Goal: Task Accomplishment & Management: Use online tool/utility

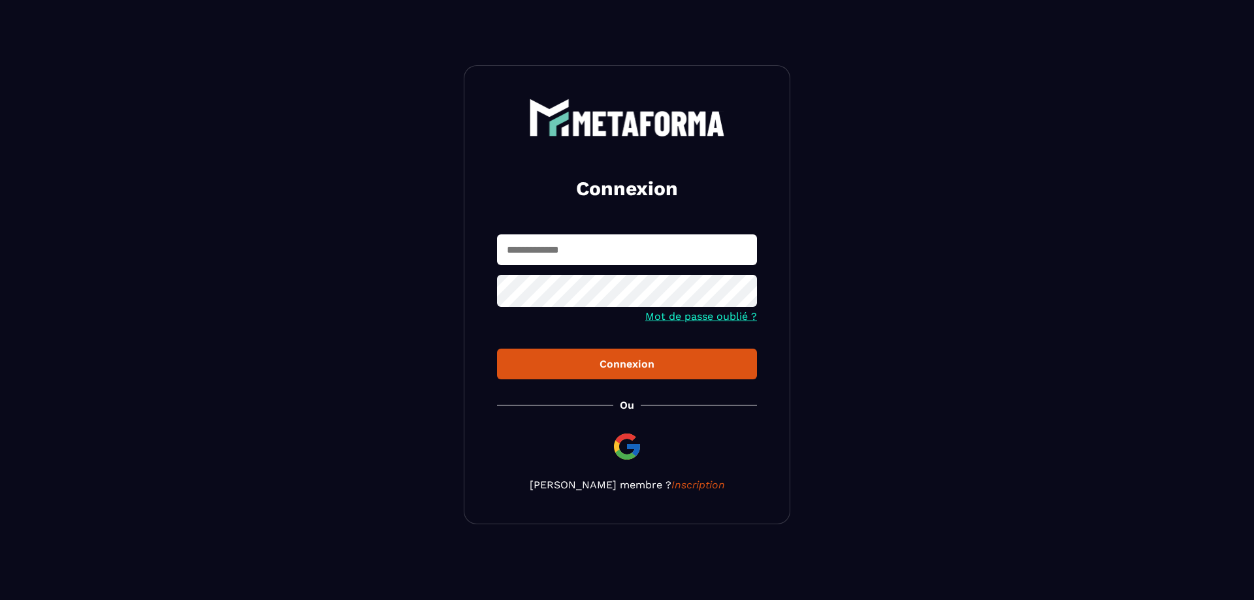
type input "**********"
click at [644, 363] on div "Connexion" at bounding box center [627, 364] width 239 height 12
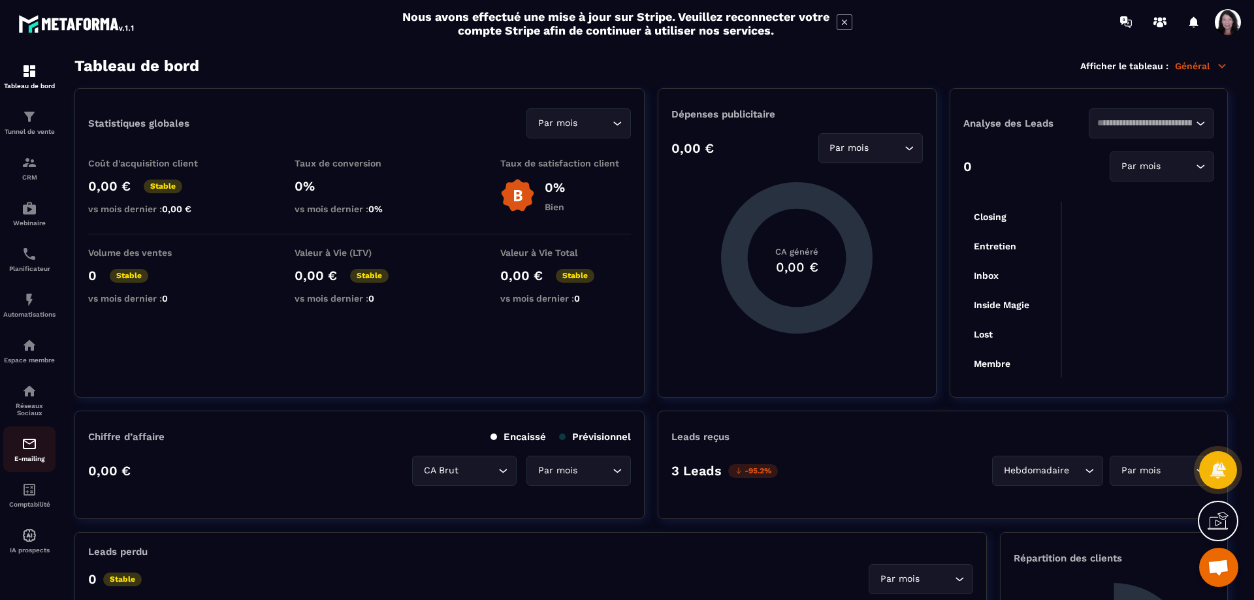
click at [30, 452] on img at bounding box center [30, 444] width 16 height 16
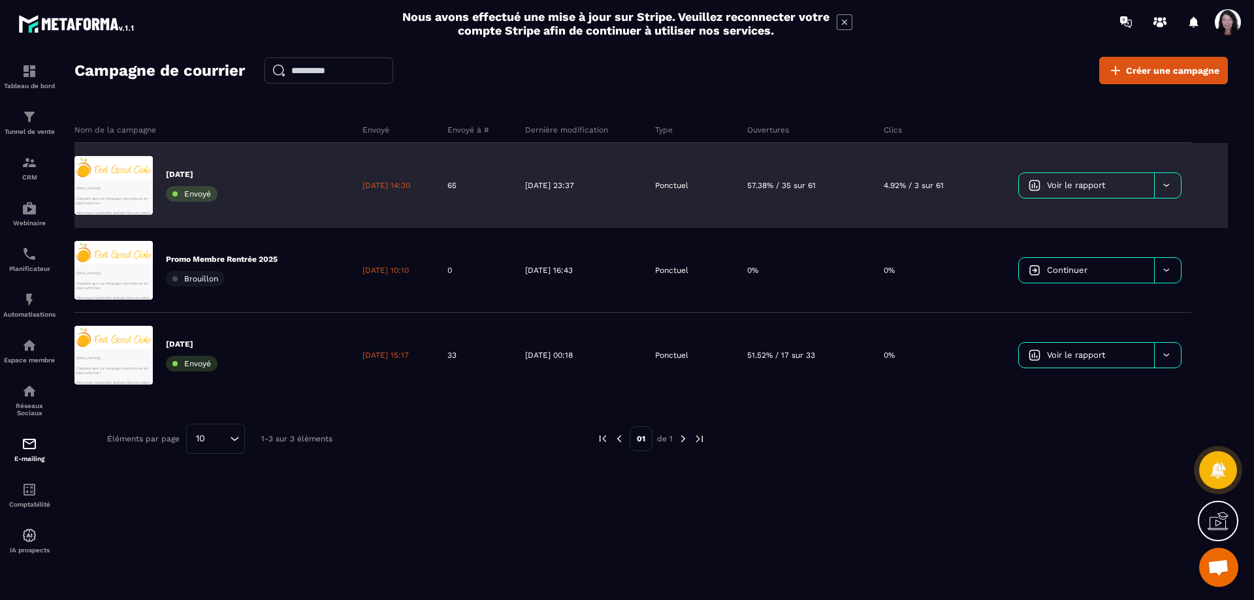
click at [1070, 183] on span "Voir le rapport" at bounding box center [1076, 185] width 58 height 10
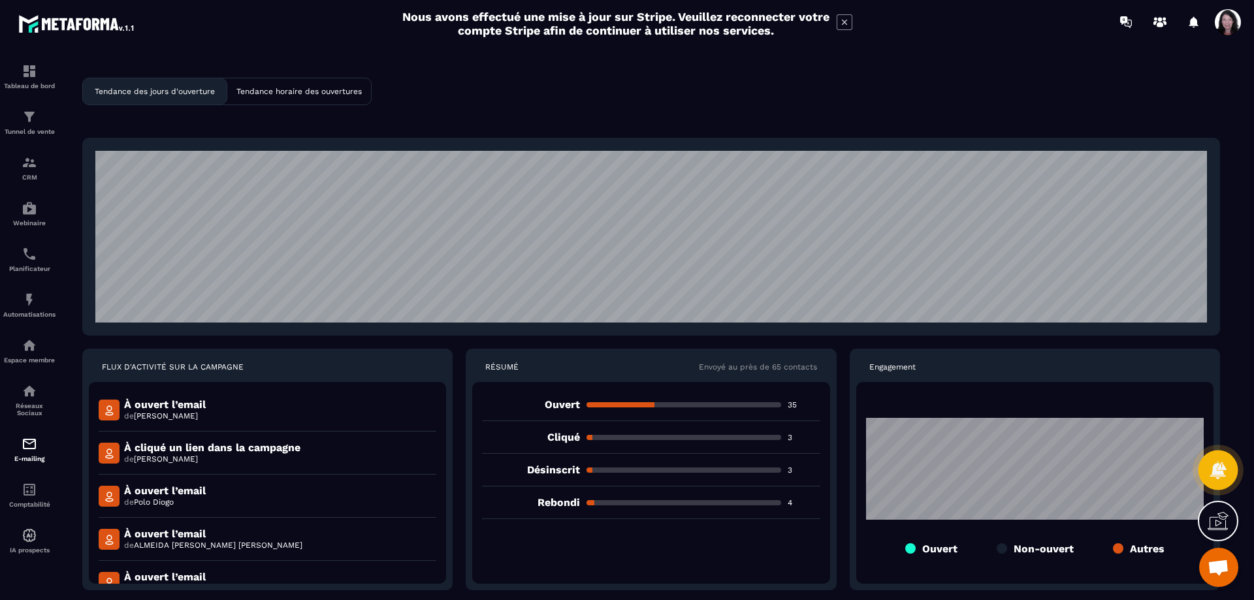
click at [1215, 467] on icon at bounding box center [1218, 470] width 16 height 18
click at [31, 452] on img at bounding box center [30, 444] width 16 height 16
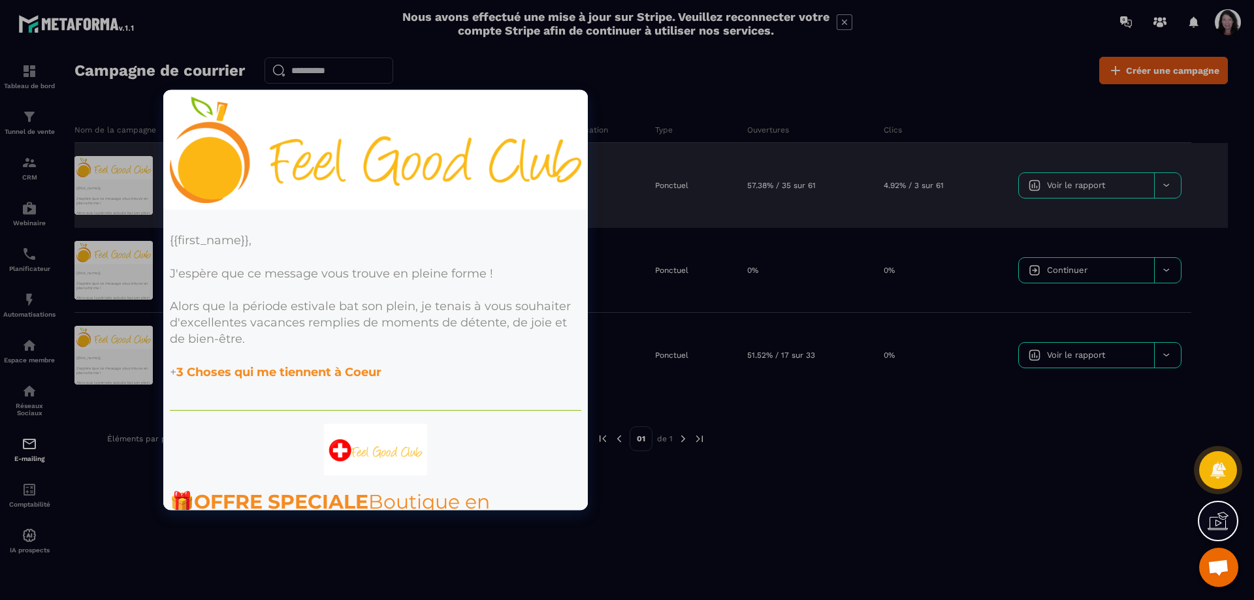
click at [127, 195] on div at bounding box center [113, 185] width 78 height 59
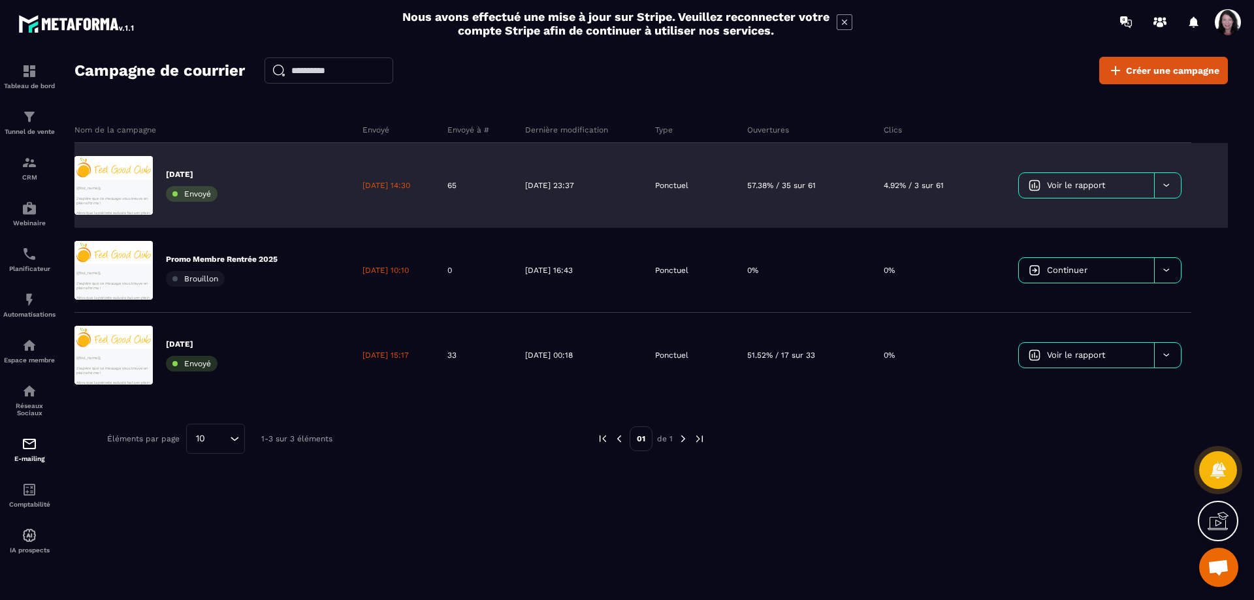
click at [1175, 184] on div at bounding box center [1167, 185] width 27 height 25
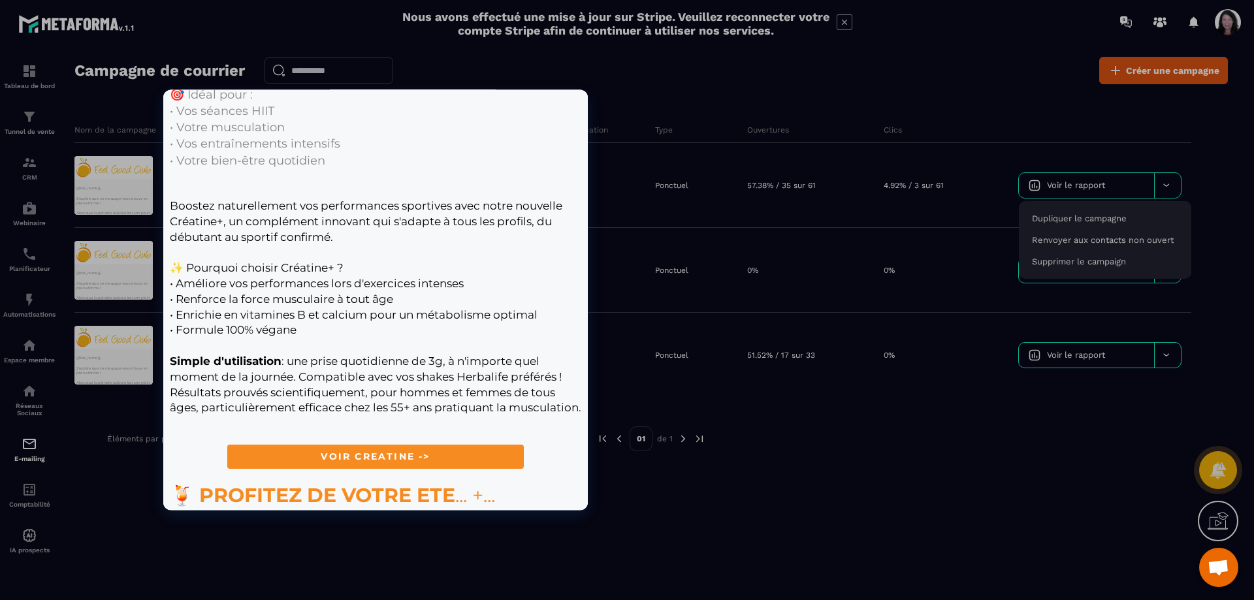
scroll to position [1336, 0]
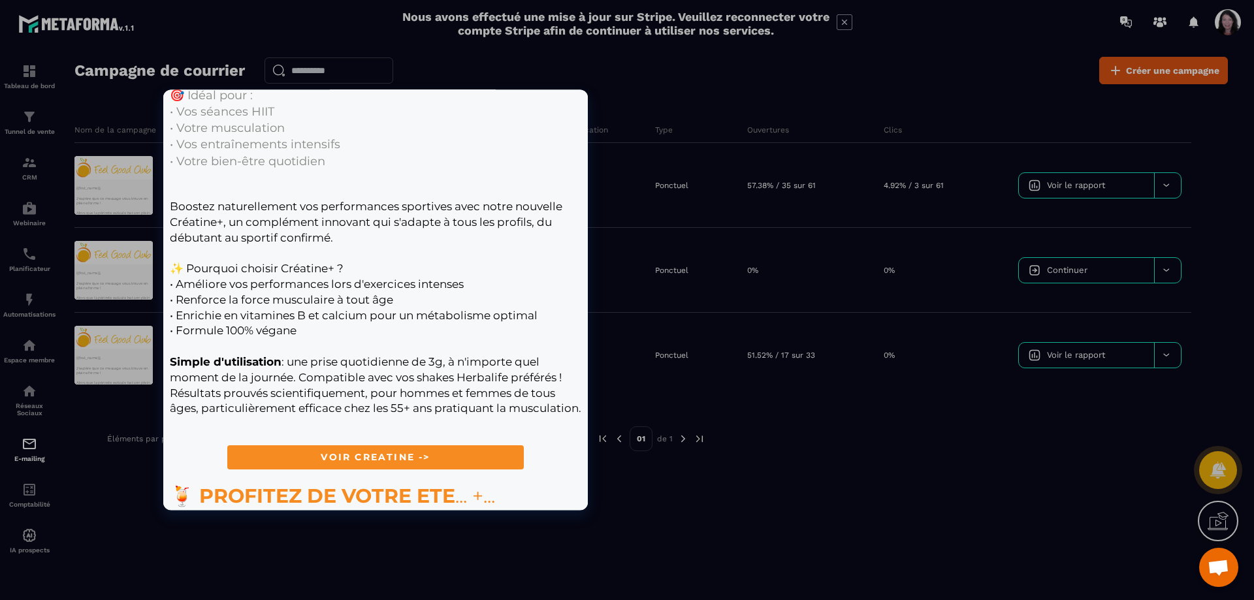
click at [357, 451] on span "VOIR CREATINE ->" at bounding box center [375, 457] width 109 height 12
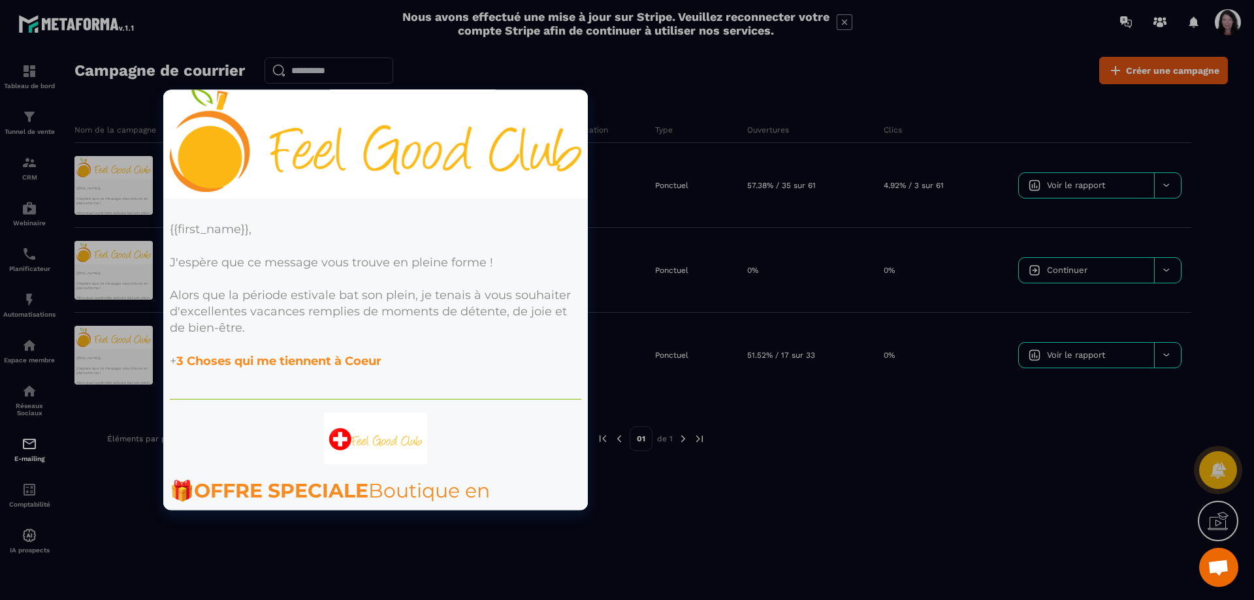
scroll to position [0, 0]
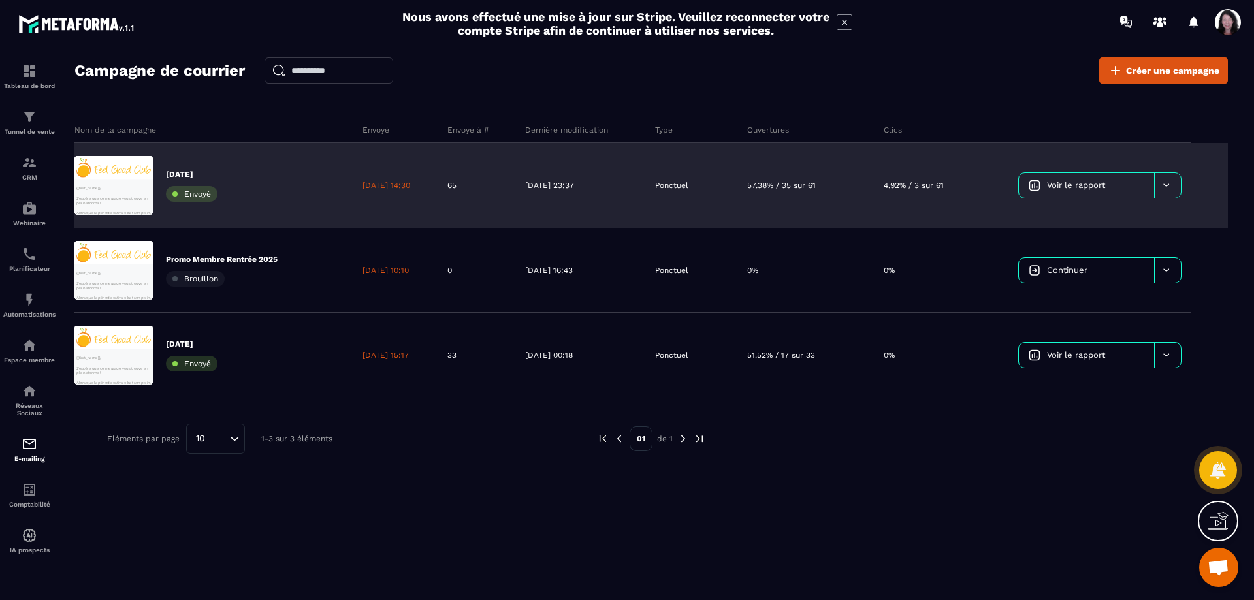
click at [1168, 186] on icon at bounding box center [1167, 185] width 10 height 10
click at [1103, 221] on span "Dupliquer le campagne" at bounding box center [1079, 219] width 95 height 10
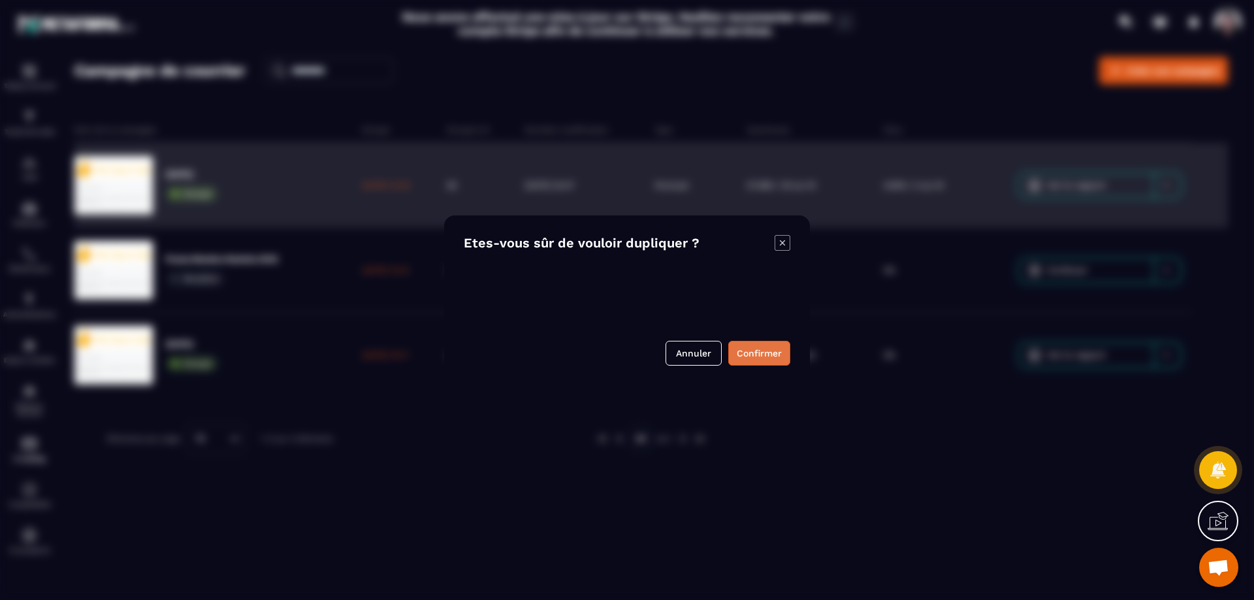
click at [766, 352] on button "Confirmer" at bounding box center [759, 353] width 62 height 25
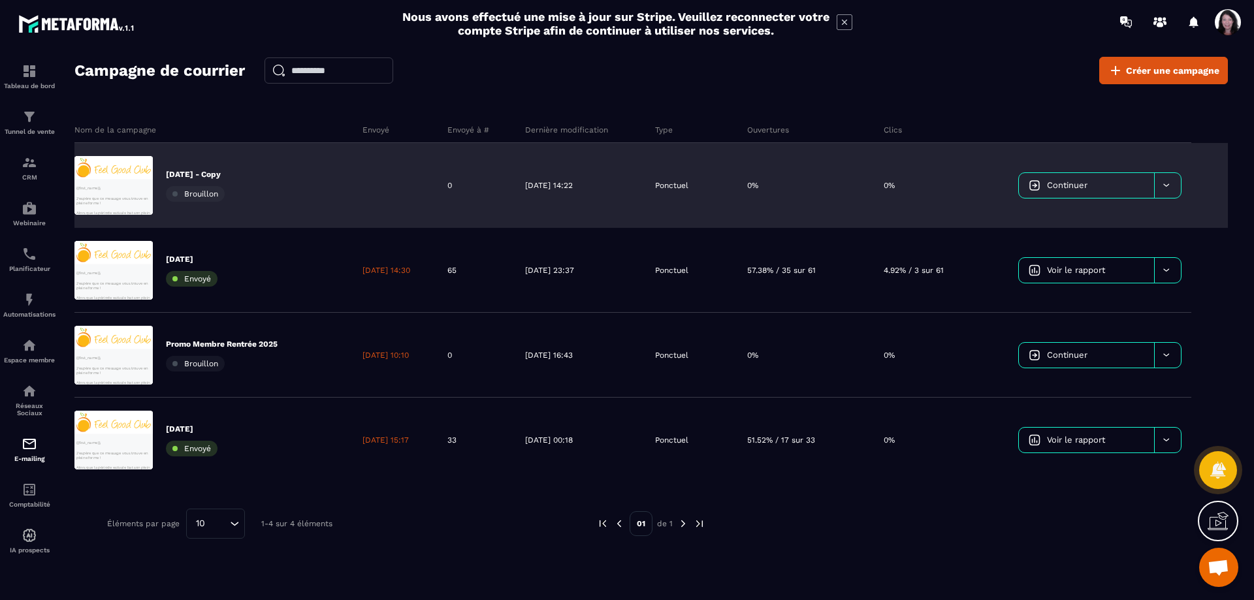
click at [225, 169] on p "[DATE] - Copy" at bounding box center [195, 174] width 59 height 10
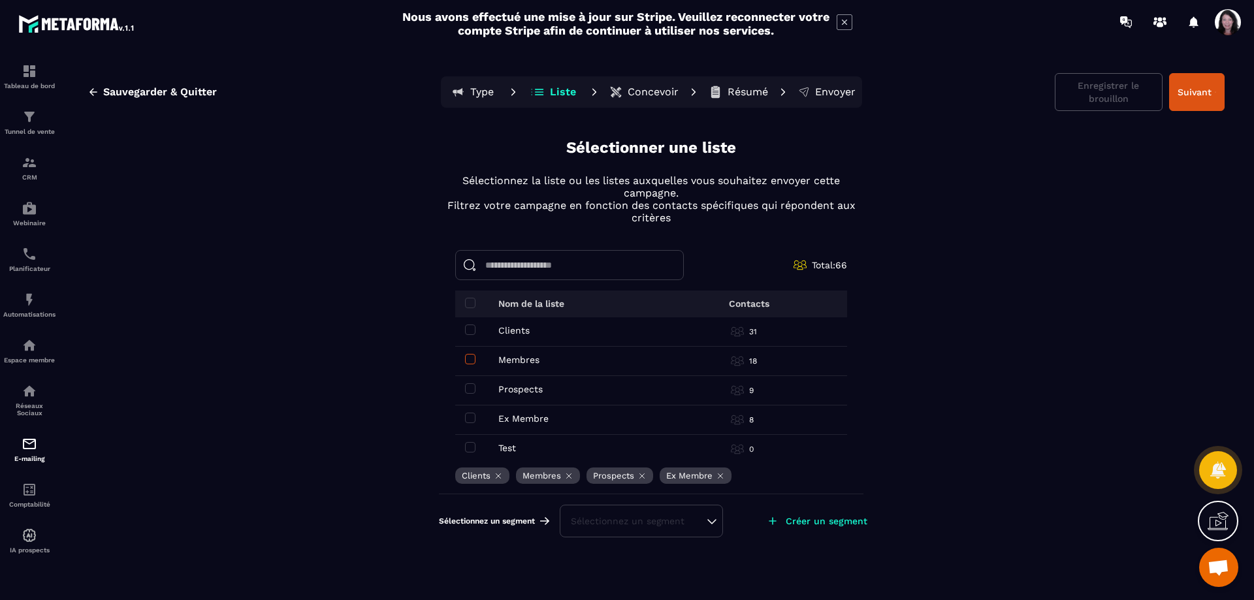
click at [474, 357] on span at bounding box center [470, 359] width 10 height 10
click at [1191, 90] on button "Suivant" at bounding box center [1197, 92] width 56 height 38
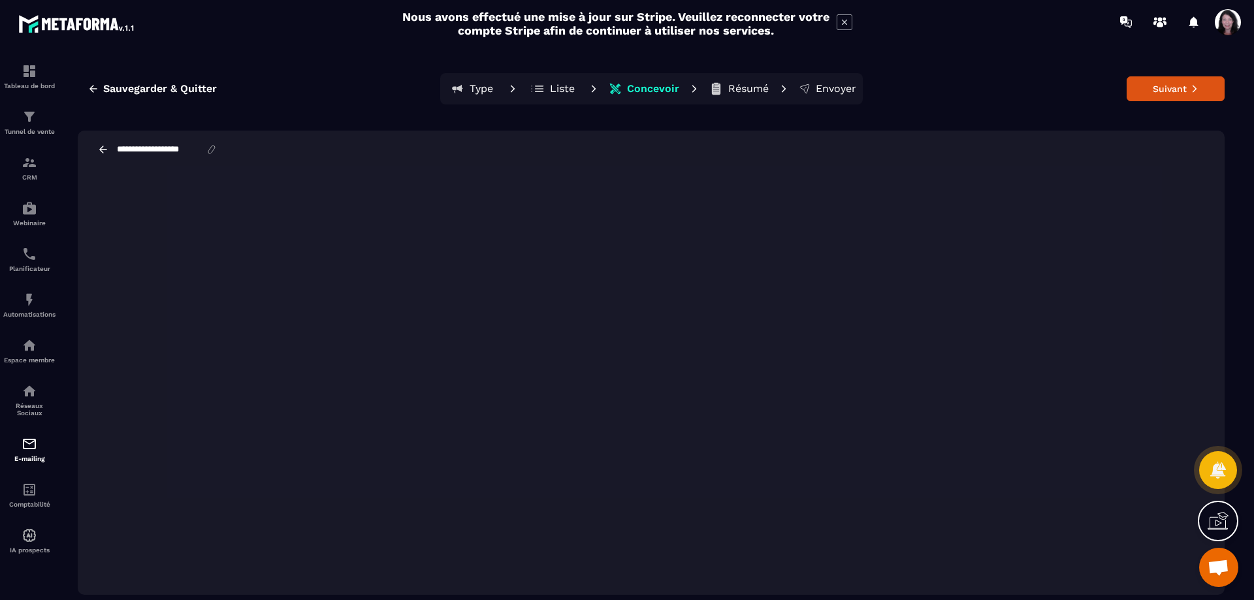
click at [218, 151] on icon at bounding box center [212, 150] width 12 height 12
drag, startPoint x: 227, startPoint y: 151, endPoint x: 112, endPoint y: 156, distance: 115.1
click at [112, 155] on div "**********" at bounding box center [157, 150] width 120 height 12
type input "**********"
click at [997, 66] on div "**********" at bounding box center [651, 334] width 1180 height 555
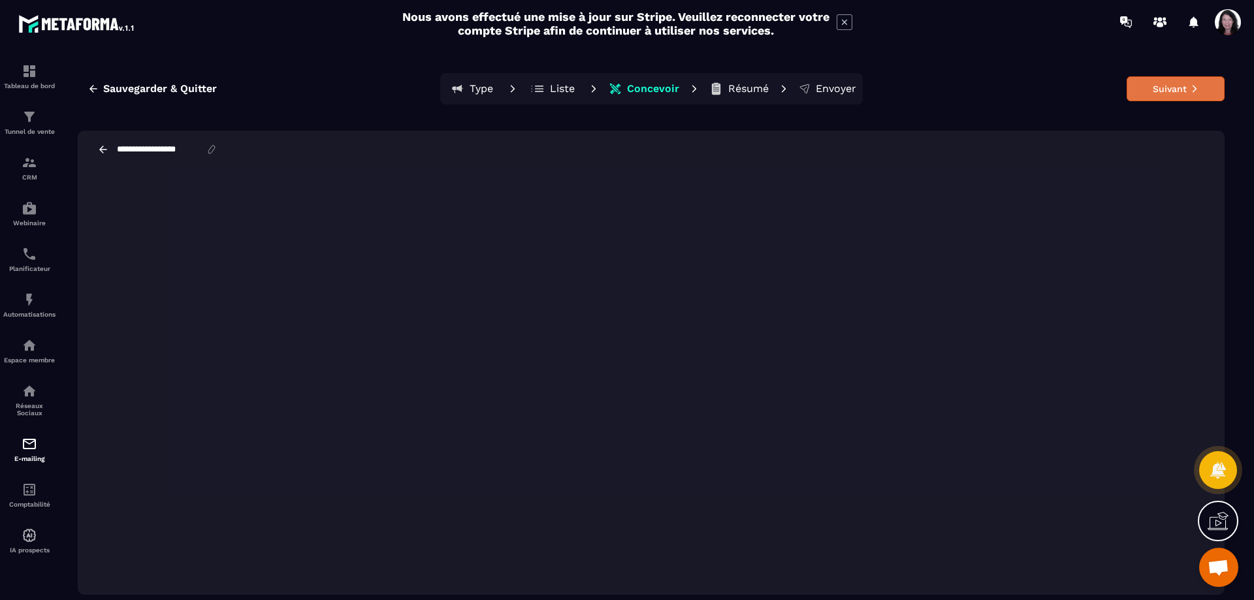
click at [1175, 84] on button "Suivant" at bounding box center [1176, 88] width 98 height 25
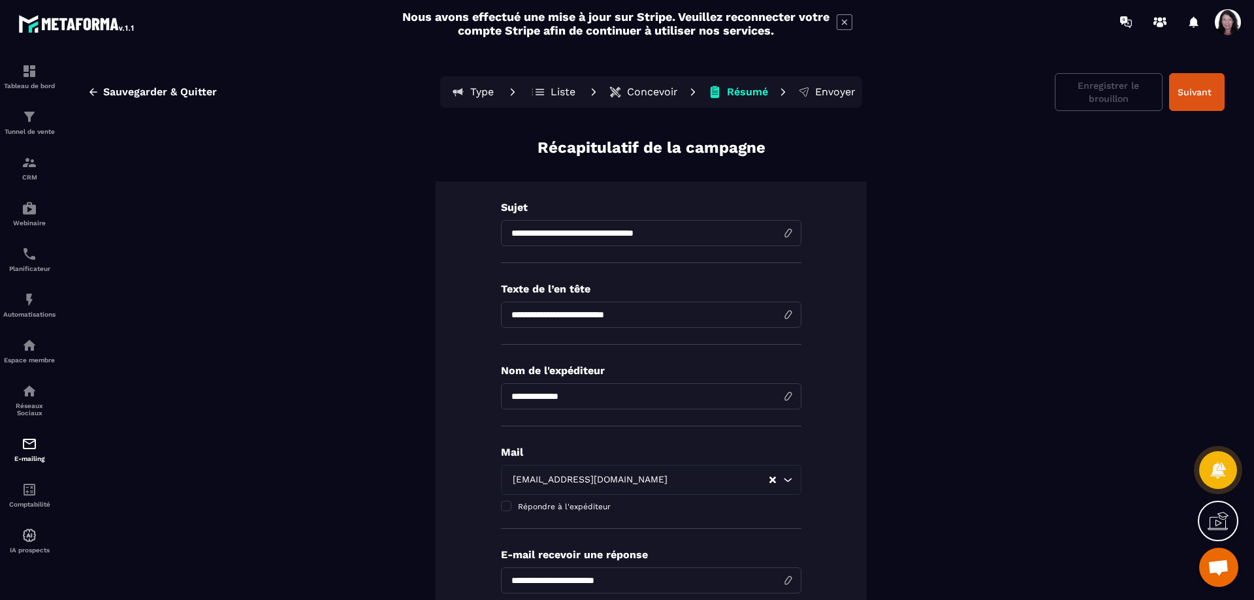
drag, startPoint x: 689, startPoint y: 233, endPoint x: 523, endPoint y: 237, distance: 165.3
click at [524, 237] on input "**********" at bounding box center [651, 233] width 301 height 26
type input "**********"
drag, startPoint x: 639, startPoint y: 314, endPoint x: 504, endPoint y: 318, distance: 134.7
click at [504, 318] on input "**********" at bounding box center [651, 315] width 301 height 26
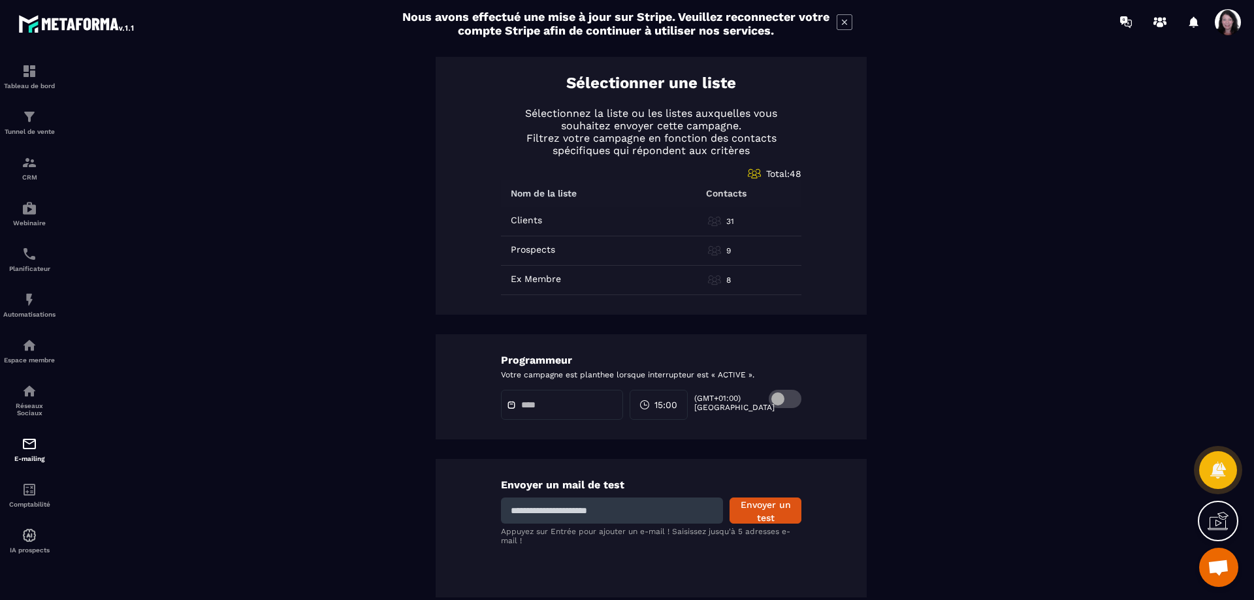
scroll to position [645, 0]
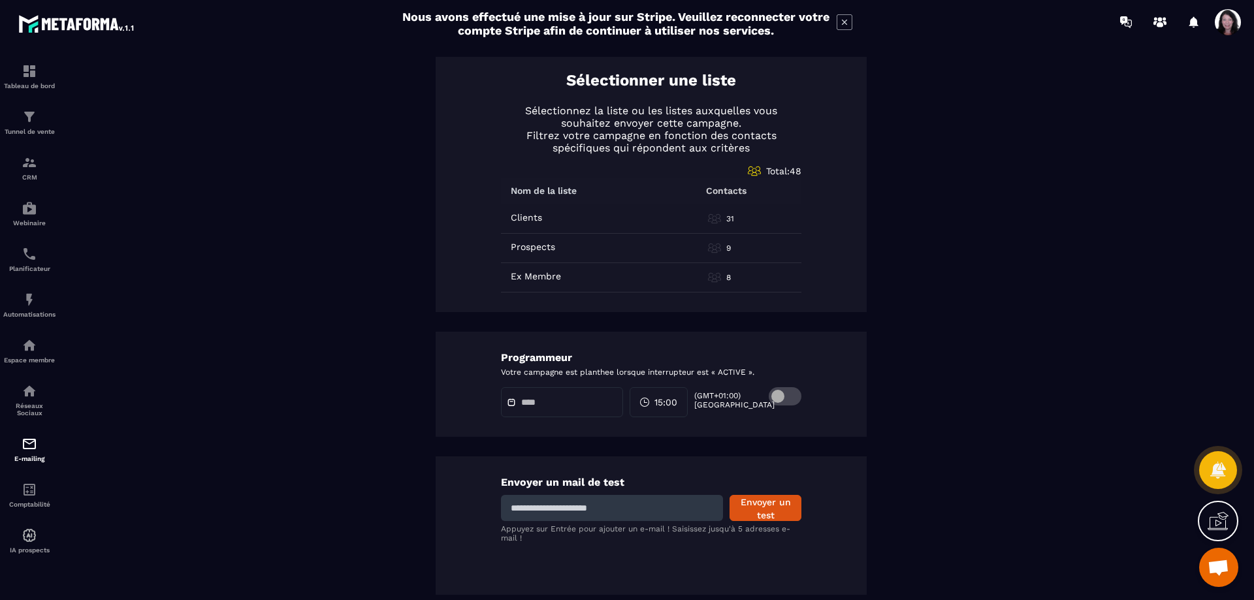
type input "**********"
click at [625, 511] on input at bounding box center [612, 508] width 222 height 26
type input "**********"
click at [748, 507] on button "Envoyer un test" at bounding box center [766, 508] width 72 height 26
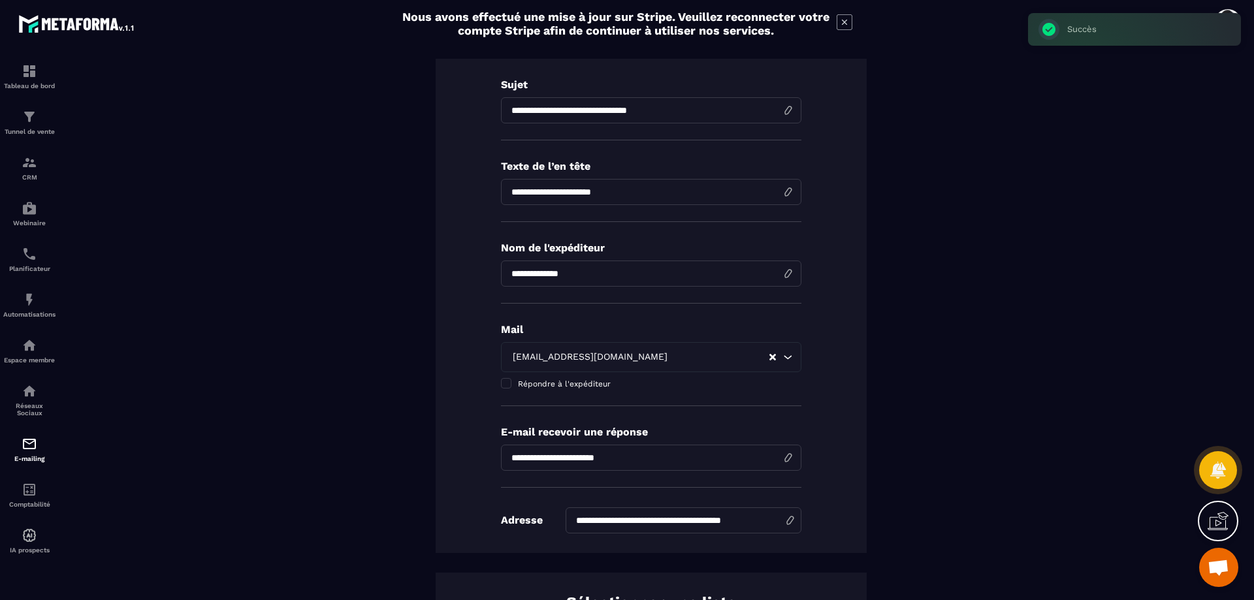
scroll to position [0, 0]
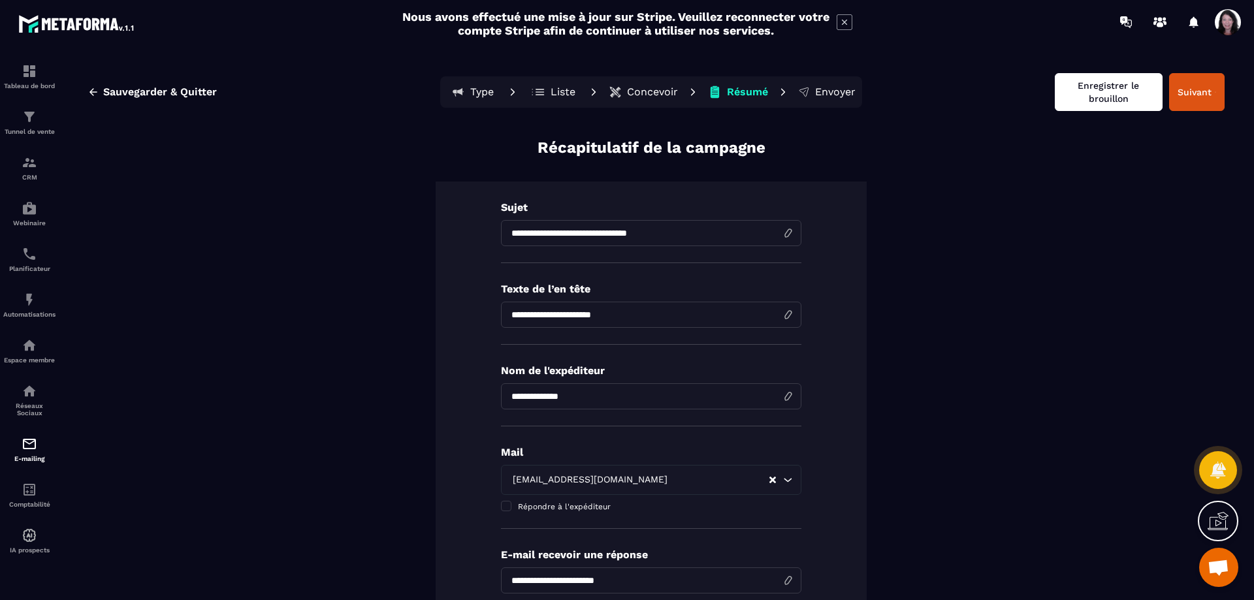
click at [1089, 98] on button "Enregistrer le brouillon" at bounding box center [1109, 92] width 108 height 38
click at [644, 93] on p "Concevoir" at bounding box center [652, 92] width 51 height 13
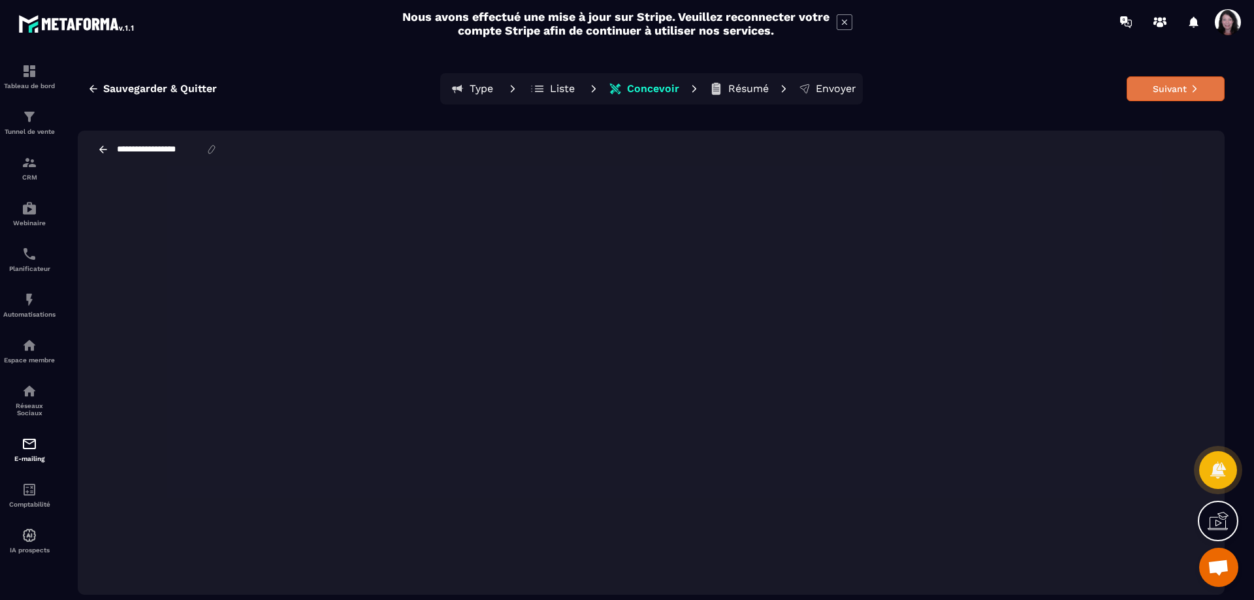
click at [1154, 88] on button "Suivant" at bounding box center [1176, 88] width 98 height 25
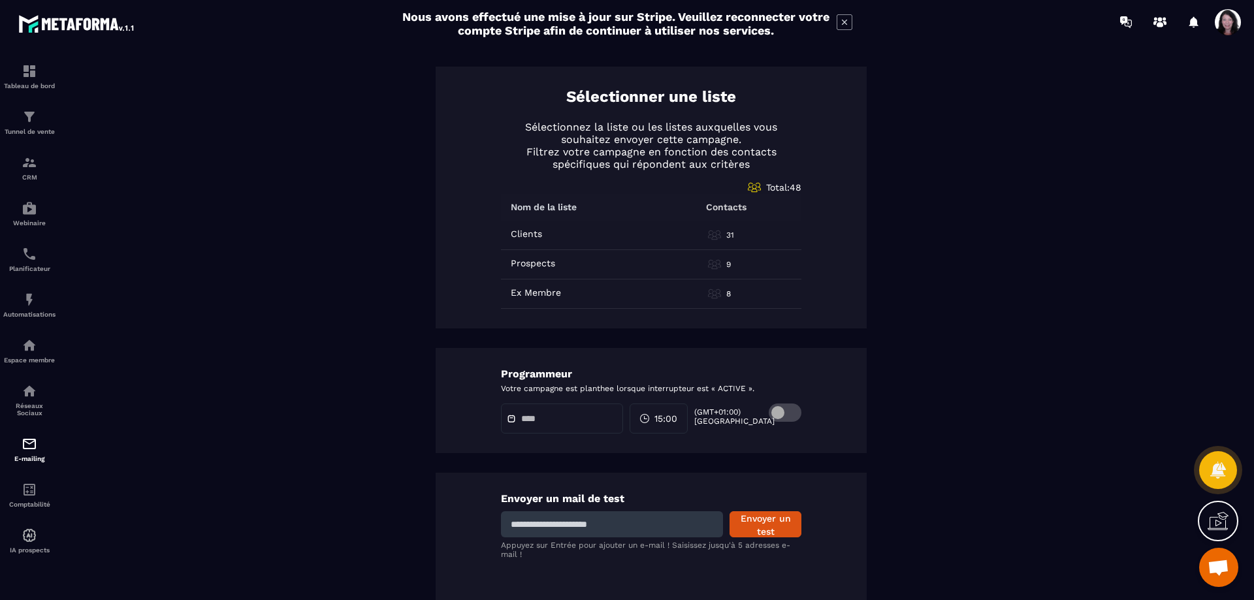
scroll to position [645, 0]
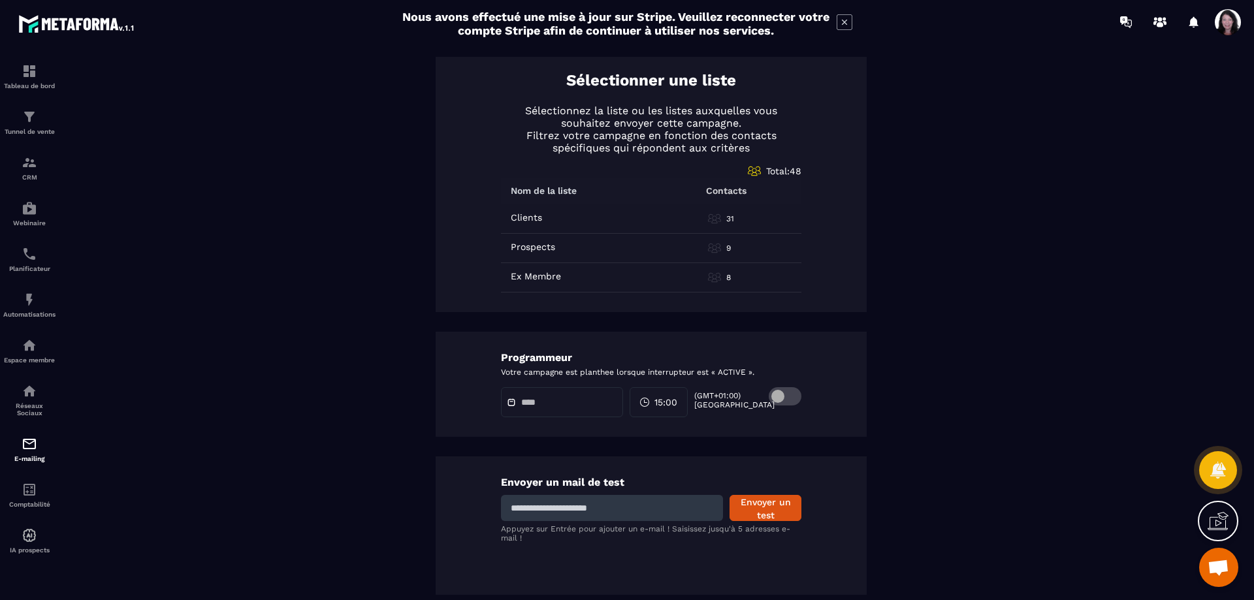
click at [656, 502] on input at bounding box center [612, 508] width 222 height 26
type input "**********"
click at [748, 506] on button "Envoyer un test" at bounding box center [766, 508] width 72 height 26
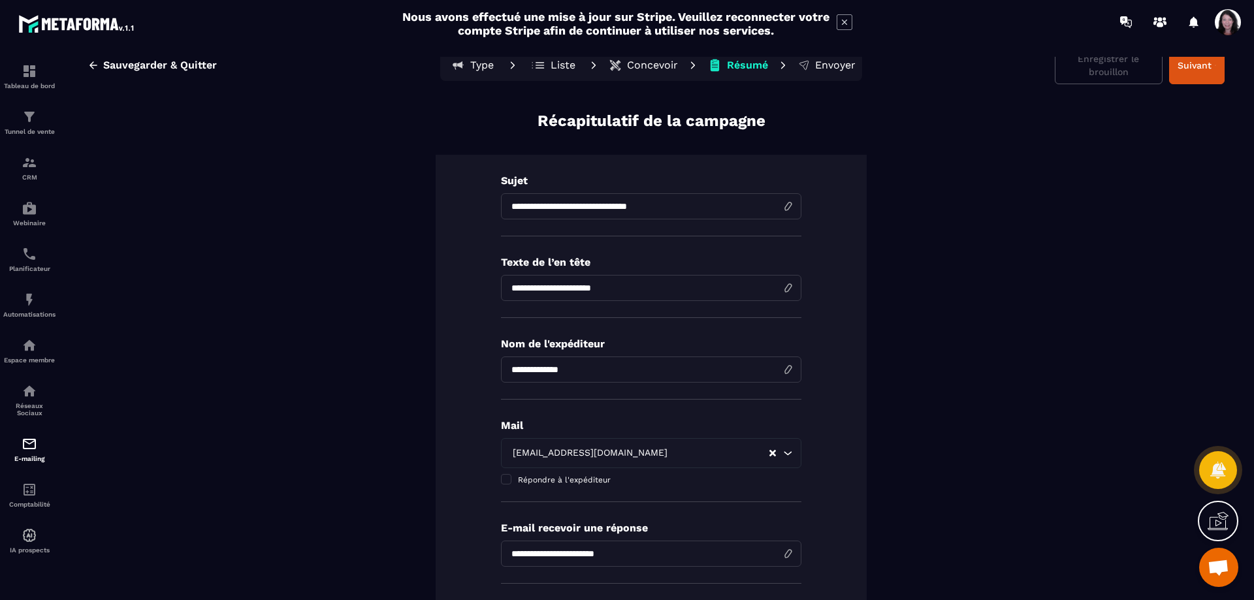
scroll to position [0, 0]
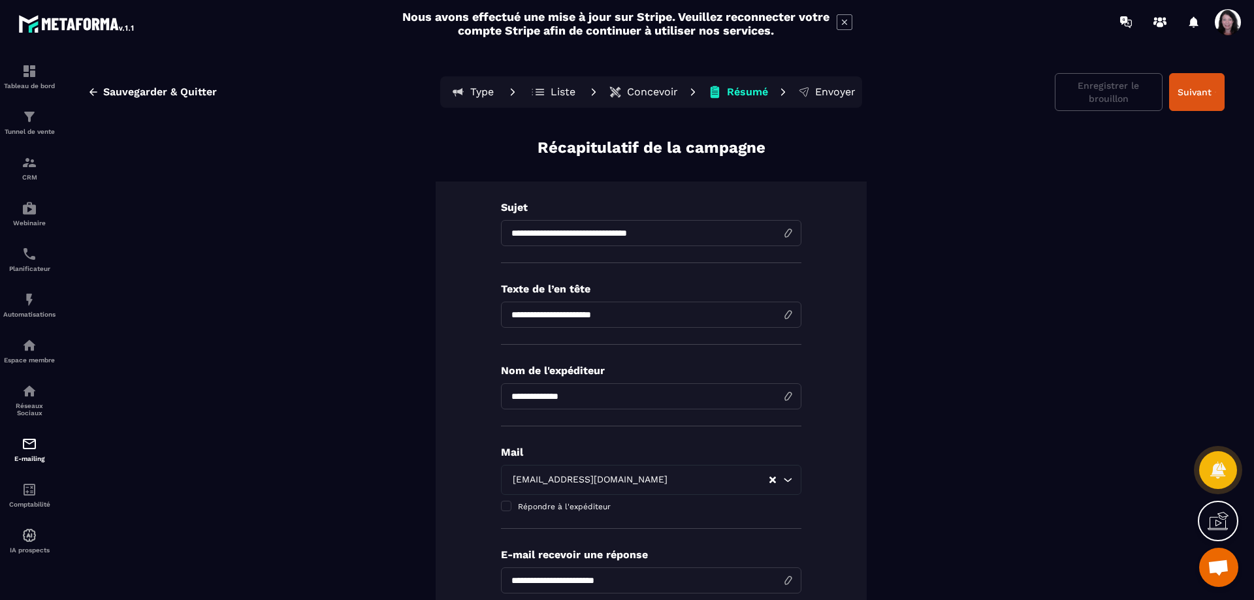
click at [657, 85] on button "Concevoir" at bounding box center [643, 92] width 77 height 26
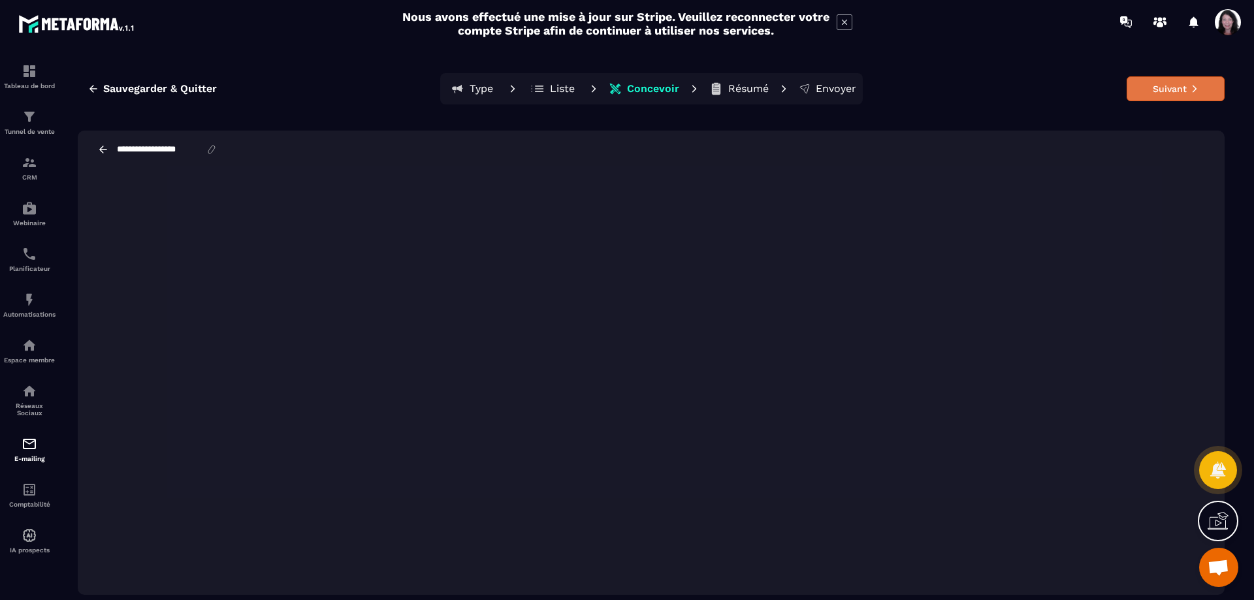
click at [1182, 80] on button "Suivant" at bounding box center [1176, 88] width 98 height 25
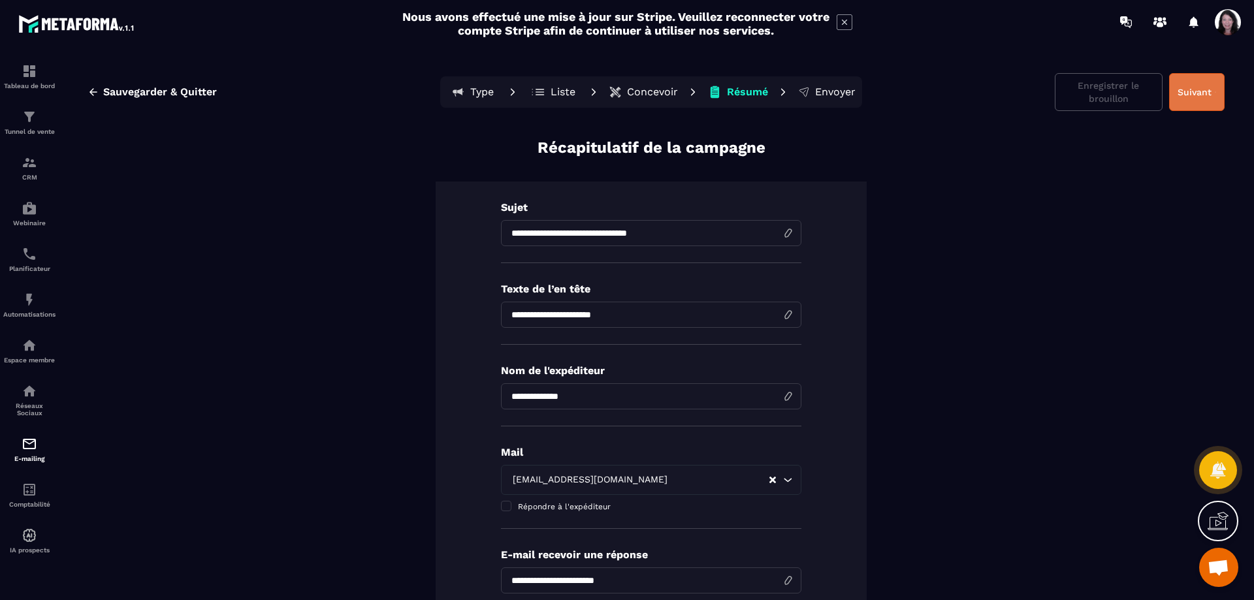
click at [1191, 90] on button "Suivant" at bounding box center [1197, 92] width 56 height 38
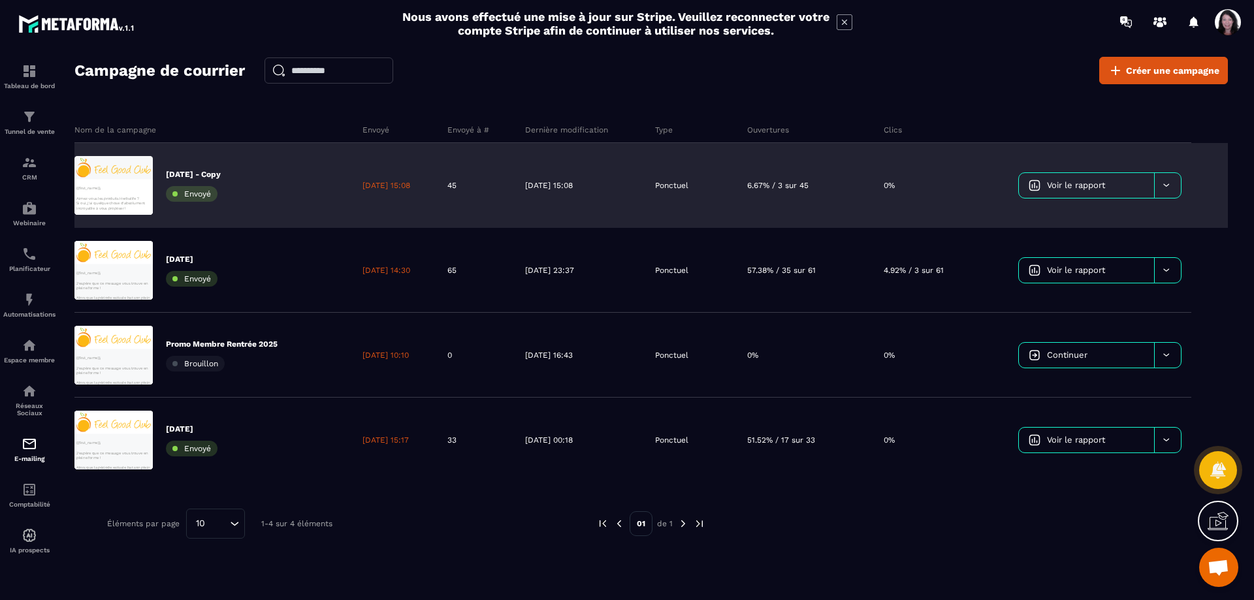
click at [1164, 184] on icon at bounding box center [1167, 185] width 10 height 10
click at [204, 177] on p "[DATE] - Copy" at bounding box center [193, 174] width 55 height 10
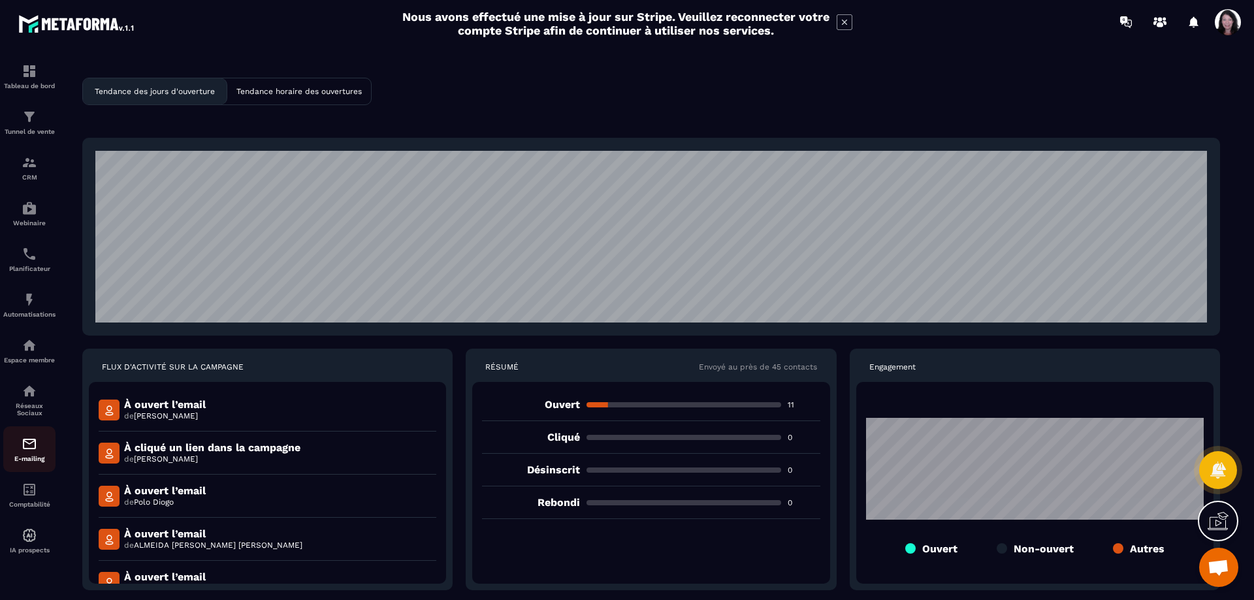
click at [31, 452] on img at bounding box center [30, 444] width 16 height 16
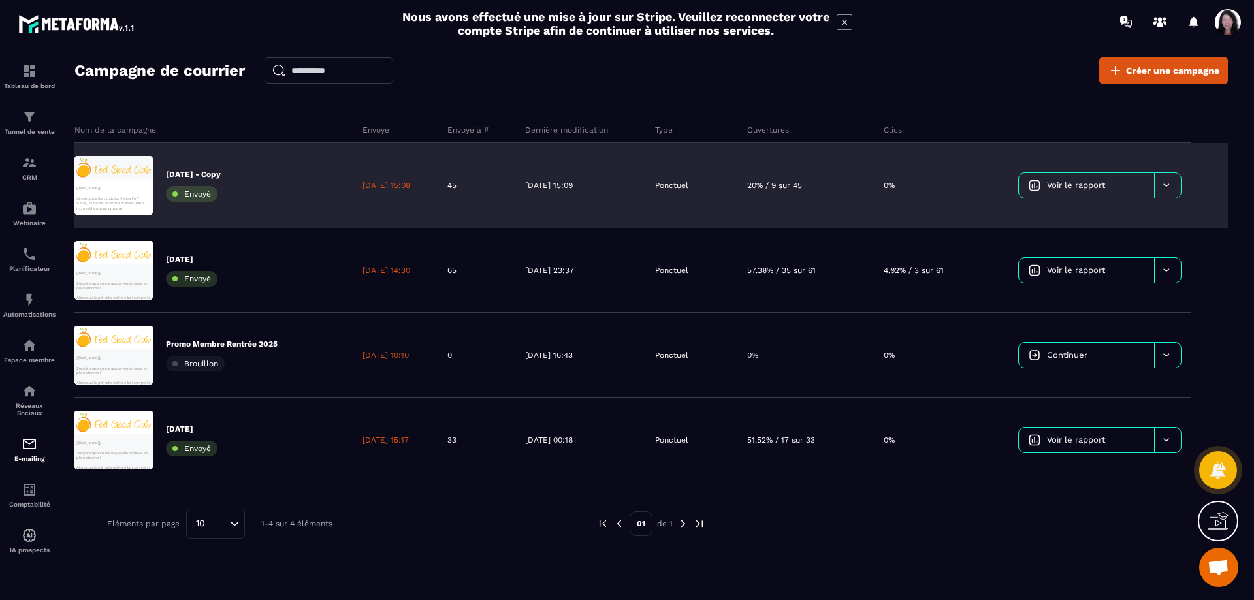
click at [396, 182] on p "[DATE] 15:08" at bounding box center [387, 185] width 48 height 10
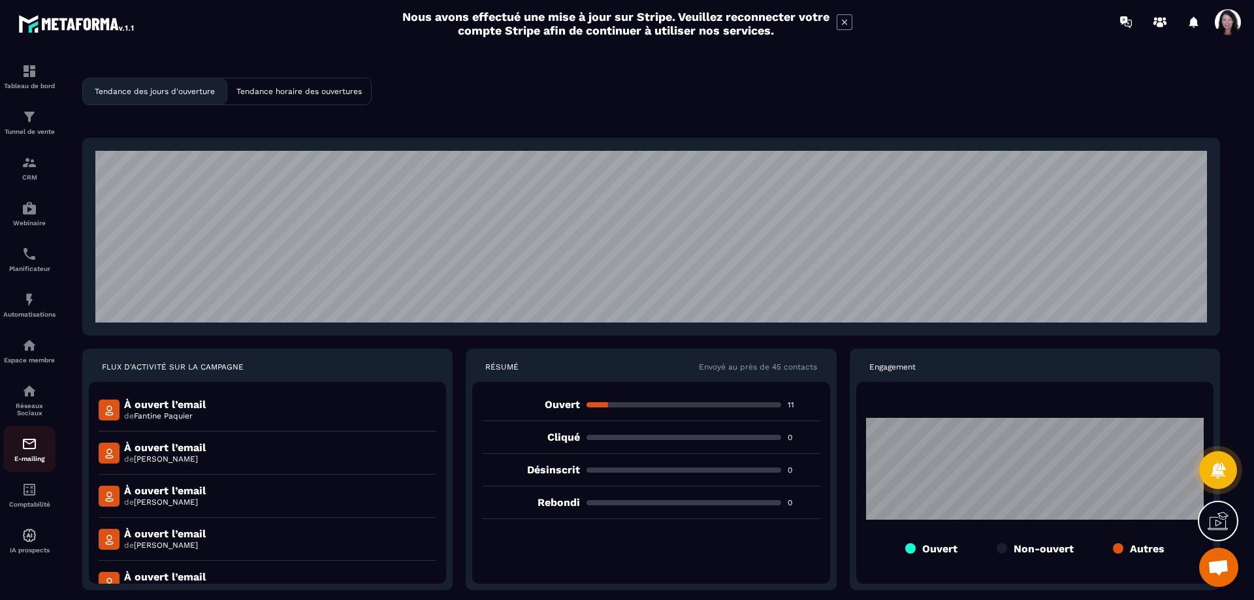
click at [31, 452] on img at bounding box center [30, 444] width 16 height 16
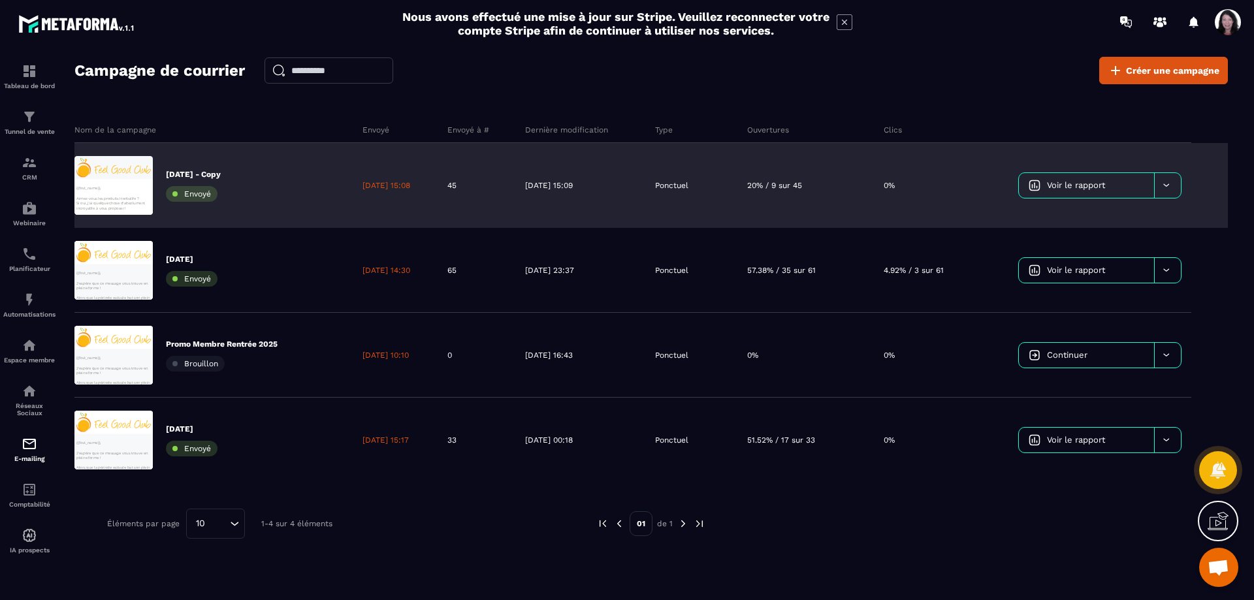
click at [1168, 180] on icon at bounding box center [1167, 185] width 10 height 10
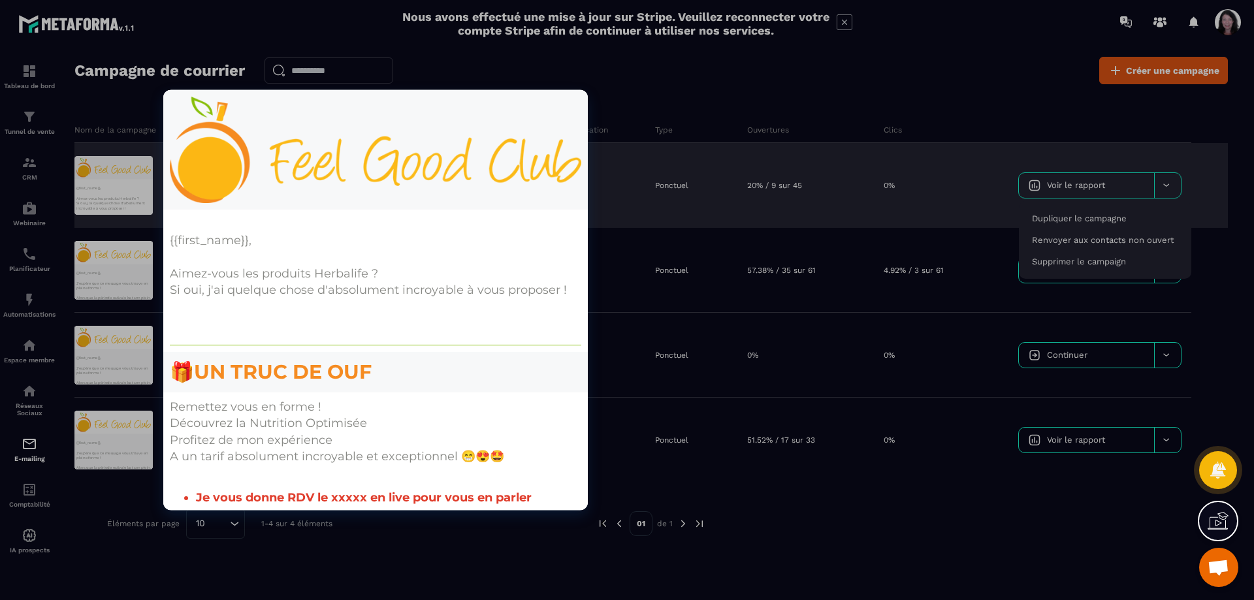
click at [130, 180] on div at bounding box center [113, 185] width 78 height 59
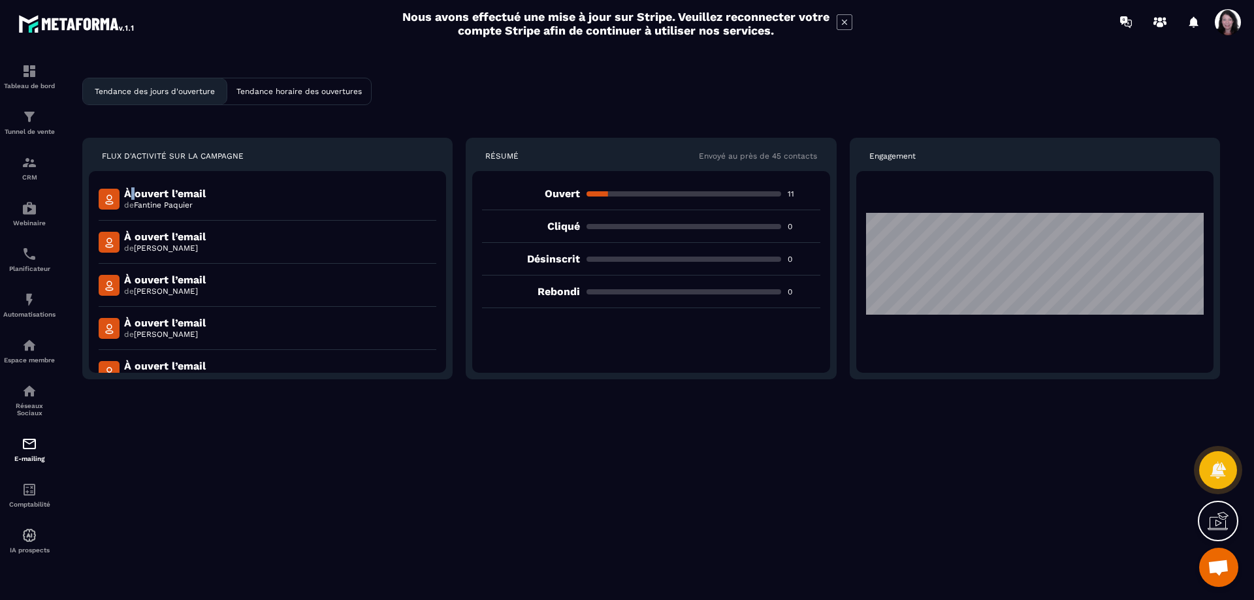
click at [130, 180] on div "Tendance des jours d'ouverture Tendance horaire des ouvertures FLUX D'ACTIVITÉ …" at bounding box center [651, 334] width 1180 height 555
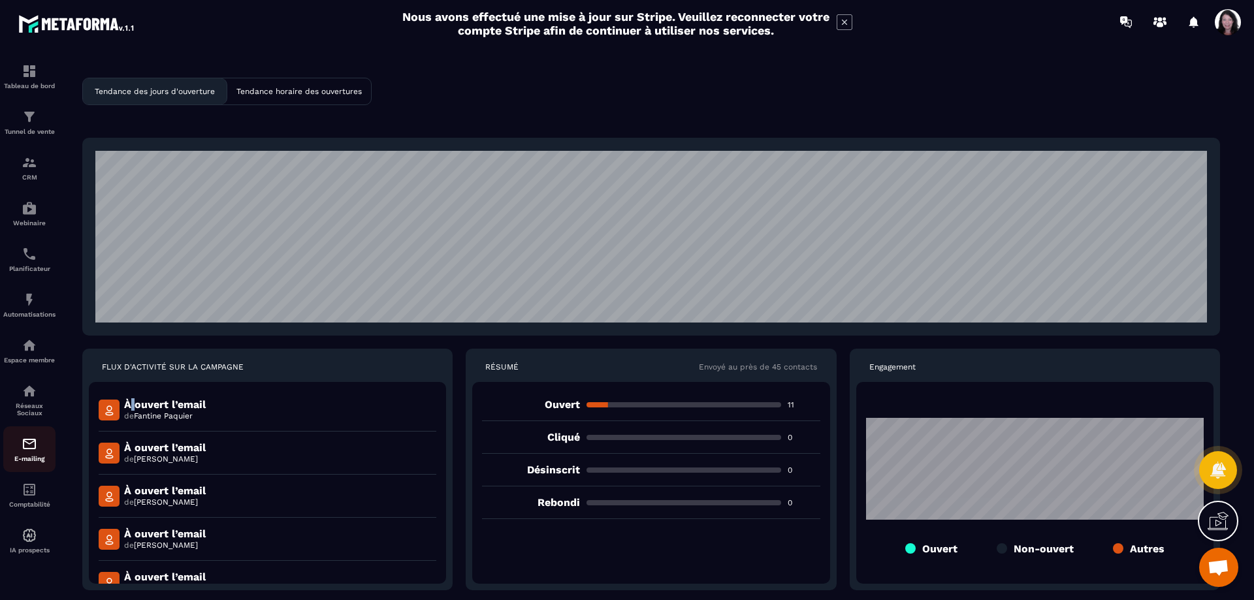
click at [37, 452] on img at bounding box center [30, 444] width 16 height 16
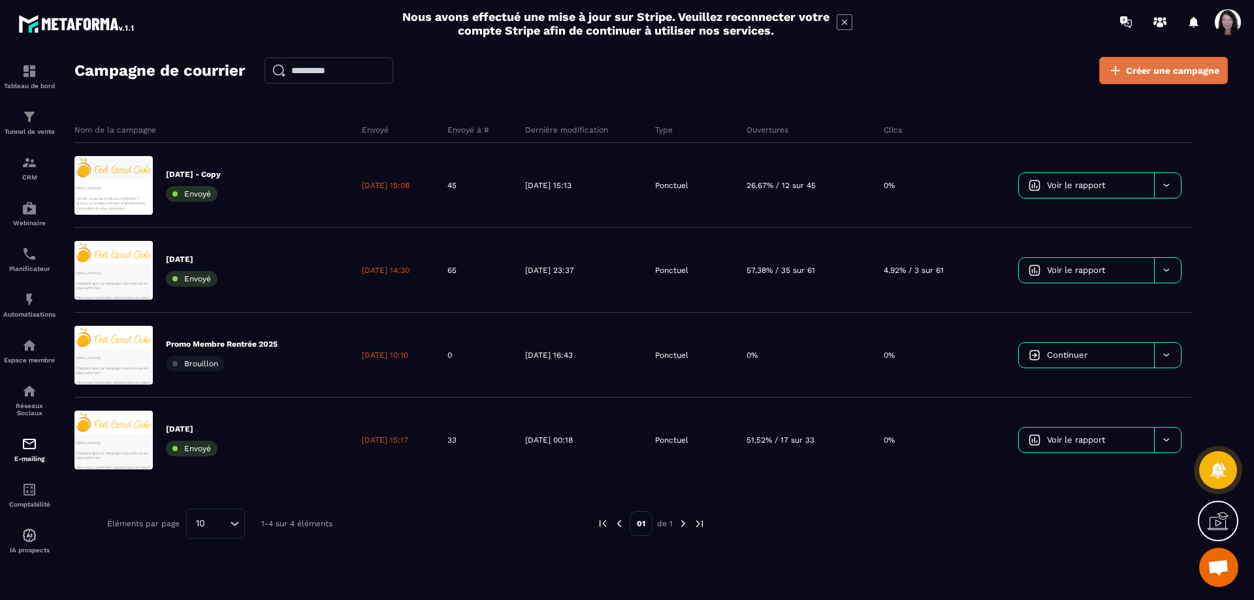
click at [1178, 66] on span "Créer une campagne" at bounding box center [1172, 70] width 93 height 13
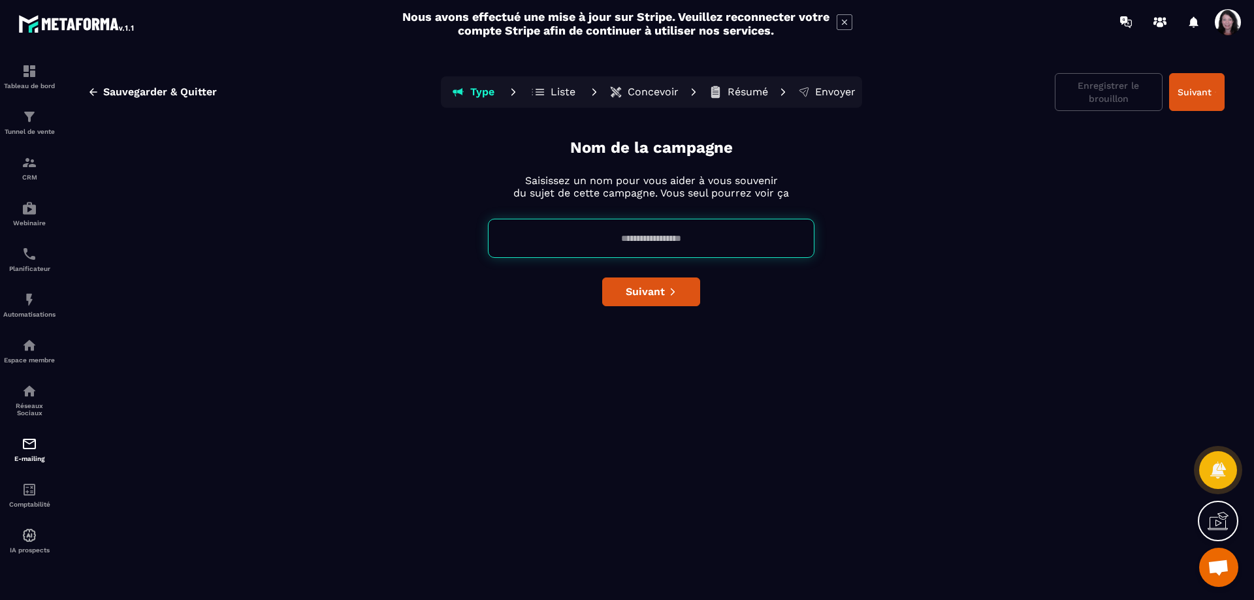
click at [650, 237] on input at bounding box center [651, 238] width 327 height 39
type input "******"
click at [651, 289] on span "Suivant" at bounding box center [645, 291] width 39 height 13
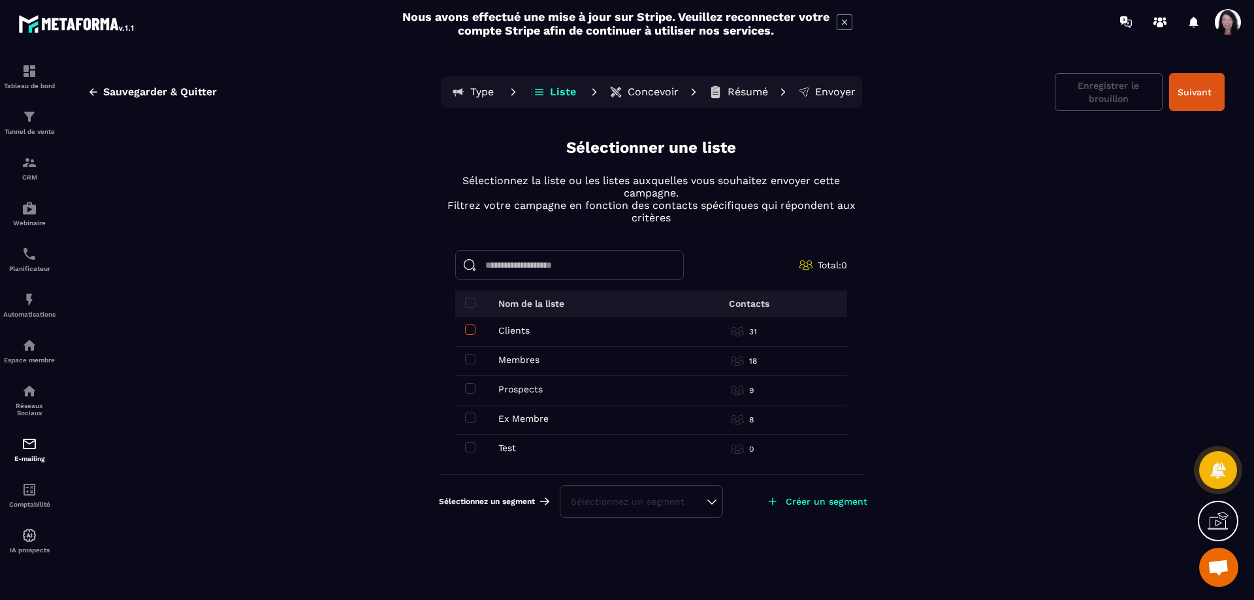
click at [471, 329] on span at bounding box center [470, 330] width 10 height 10
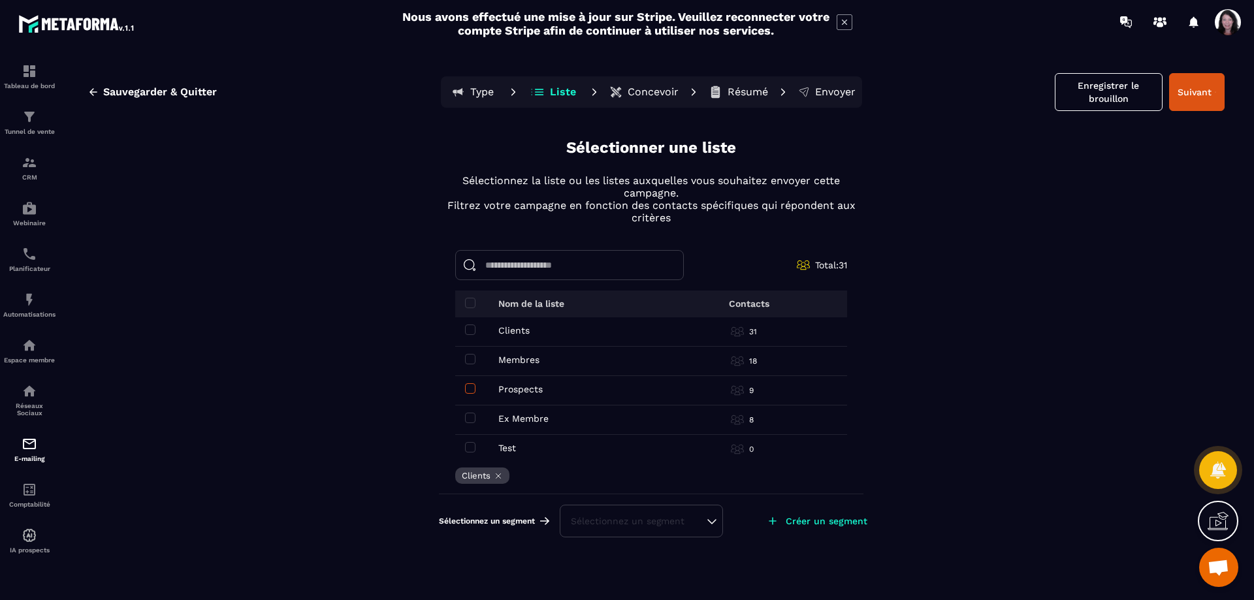
click at [470, 386] on span at bounding box center [470, 388] width 10 height 10
click at [472, 418] on span at bounding box center [470, 418] width 10 height 10
click at [1199, 92] on button "Suivant" at bounding box center [1197, 92] width 56 height 38
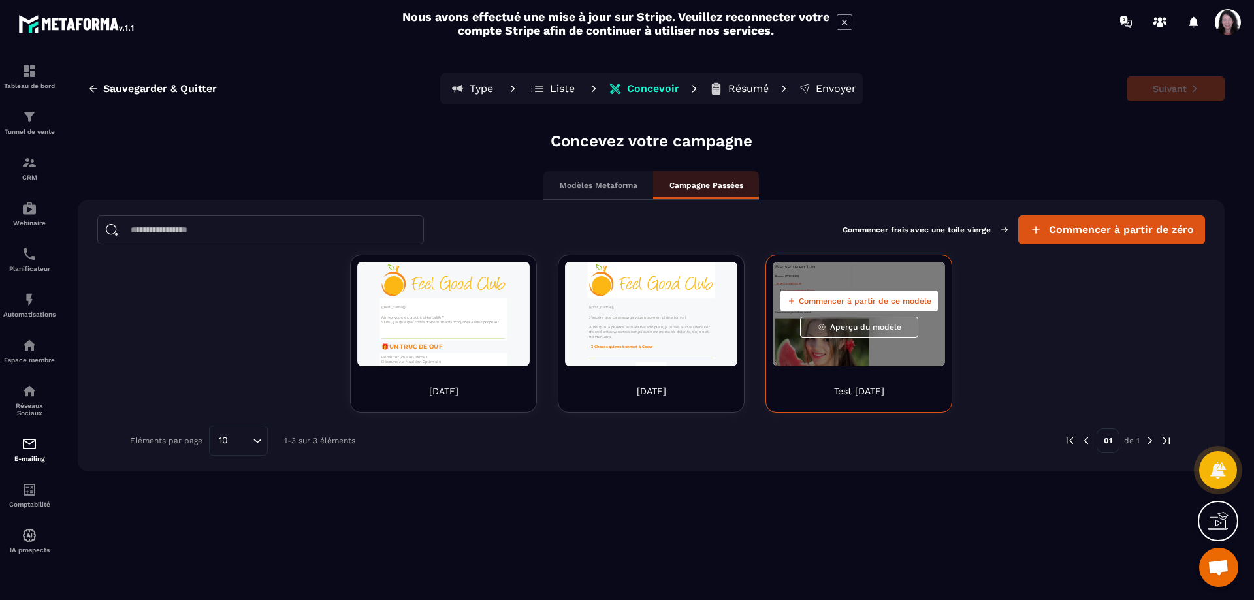
click at [902, 302] on span "Commencer à partir de ce modèle" at bounding box center [865, 301] width 133 height 10
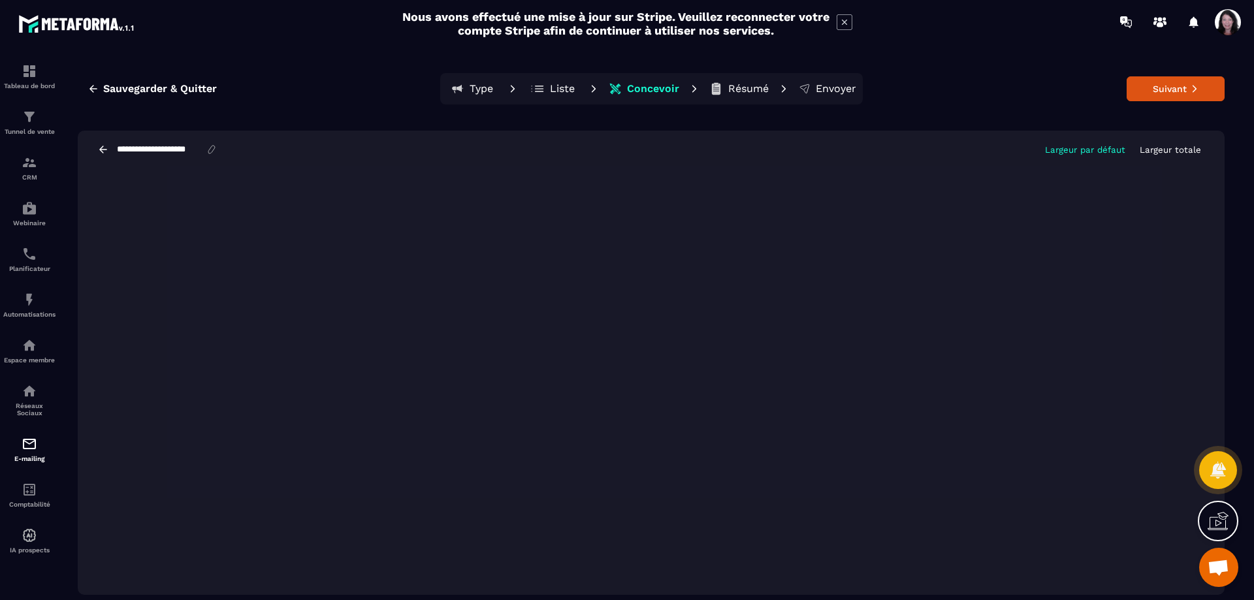
click at [218, 150] on icon at bounding box center [212, 150] width 12 height 12
drag, startPoint x: 240, startPoint y: 151, endPoint x: 112, endPoint y: 150, distance: 128.1
click at [112, 150] on div "**********" at bounding box center [157, 150] width 120 height 12
type input "******"
click at [1174, 91] on button "Suivant" at bounding box center [1176, 88] width 98 height 25
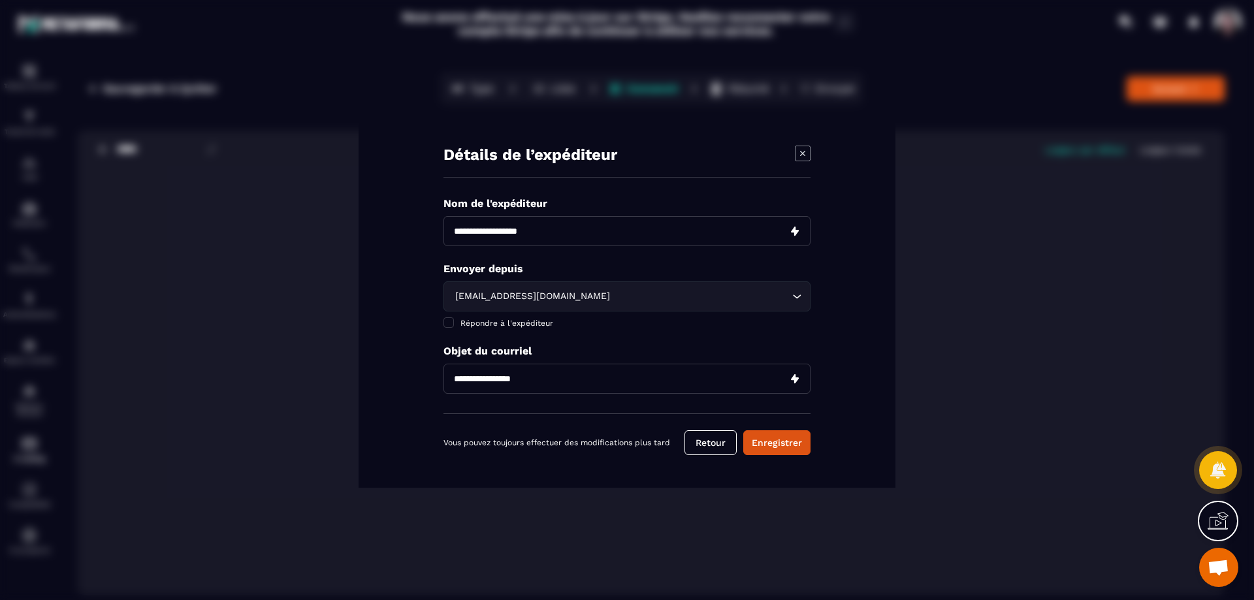
drag, startPoint x: 553, startPoint y: 375, endPoint x: 475, endPoint y: 377, distance: 78.4
click at [475, 377] on input "Modal window" at bounding box center [627, 379] width 367 height 30
click at [551, 380] on input "Modal window" at bounding box center [627, 379] width 367 height 30
click at [868, 329] on div "Détails de l’expéditeur Nom de l'expéditeur Envoyer depuis [EMAIL_ADDRESS][DOMA…" at bounding box center [627, 300] width 537 height 375
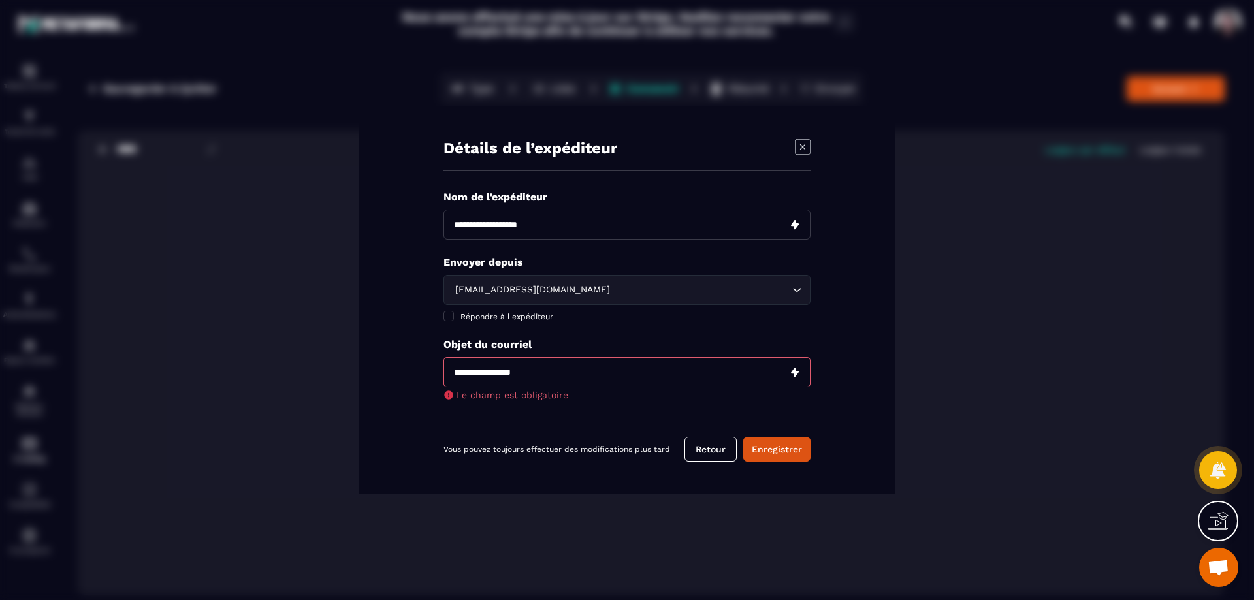
click at [457, 370] on input "Modal window" at bounding box center [627, 372] width 367 height 30
type input "****"
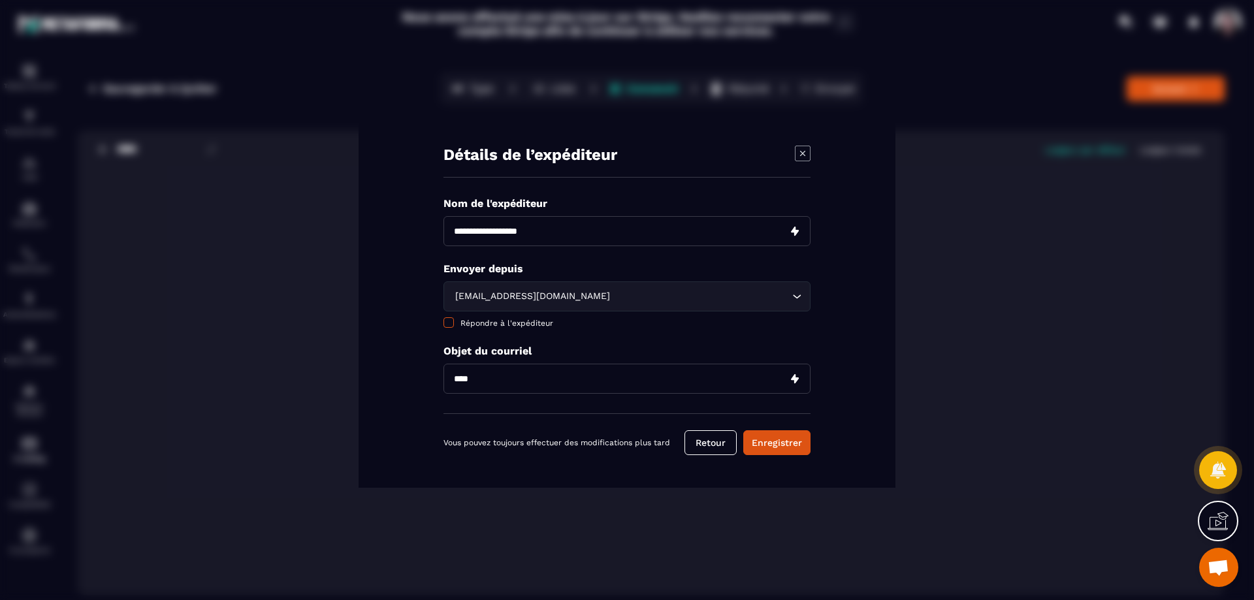
click at [727, 322] on label "Répondre à l'expéditeur" at bounding box center [627, 323] width 367 height 10
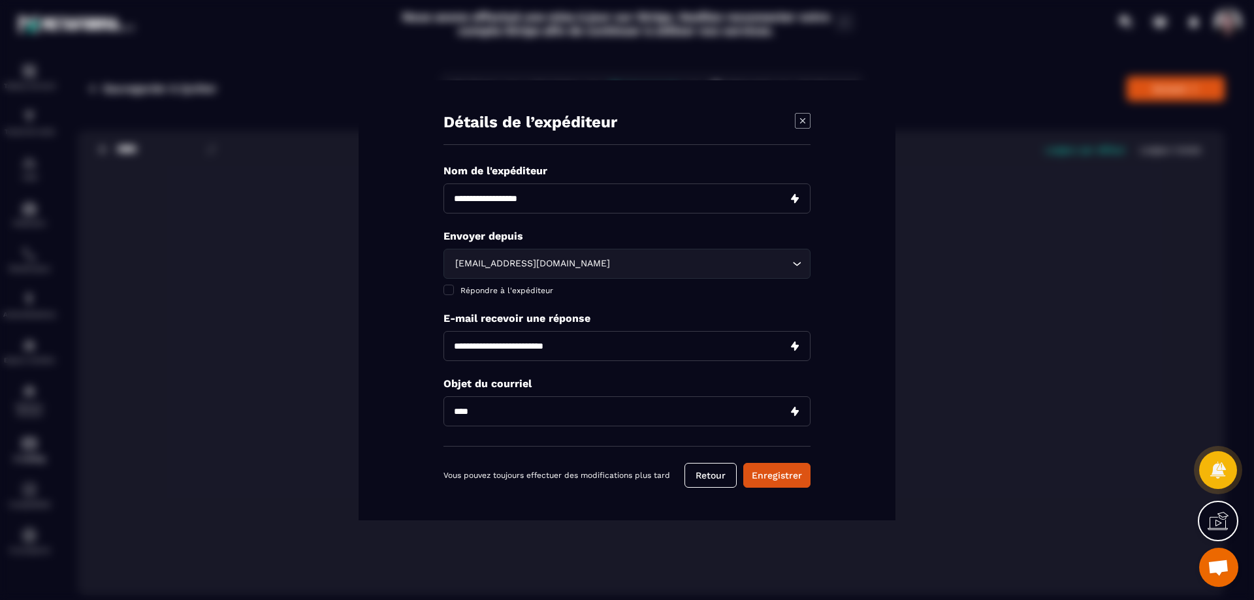
click at [611, 199] on input "Modal window" at bounding box center [627, 199] width 367 height 30
type input "**********"
click at [847, 188] on div "Détails de l’expéditeur Nom de l'expéditeur Envoyer depuis [EMAIL_ADDRESS][DOMA…" at bounding box center [627, 300] width 537 height 440
click at [771, 476] on button "Enregistrer" at bounding box center [776, 475] width 67 height 25
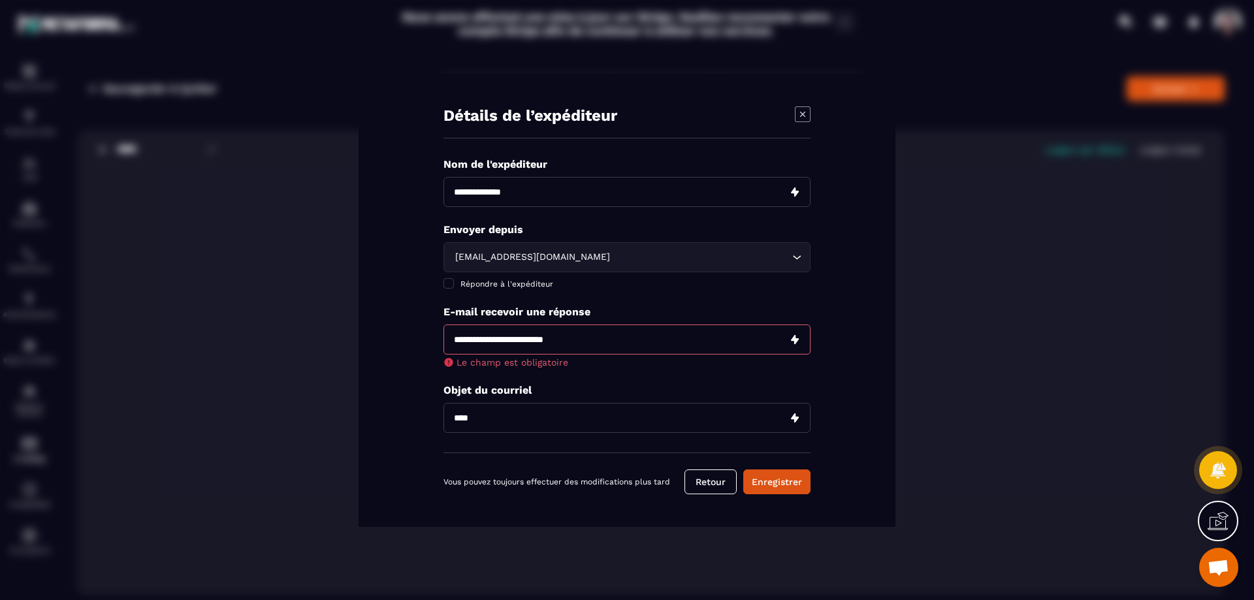
click at [599, 344] on input "Modal window" at bounding box center [627, 340] width 367 height 30
type input "**********"
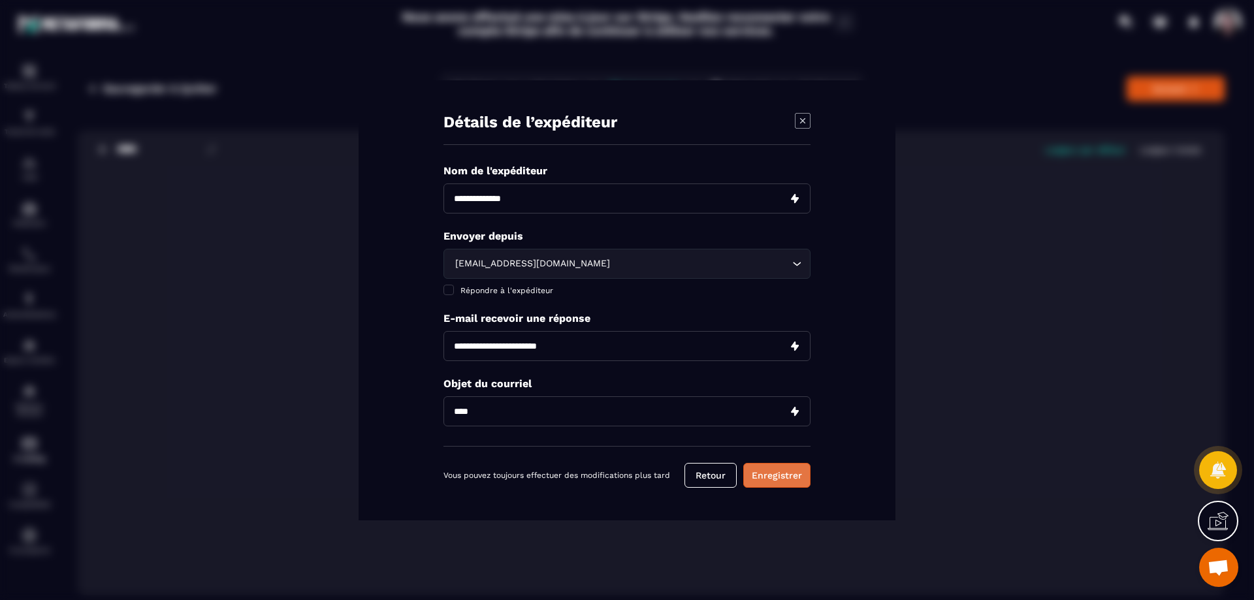
click at [781, 476] on button "Enregistrer" at bounding box center [776, 475] width 67 height 25
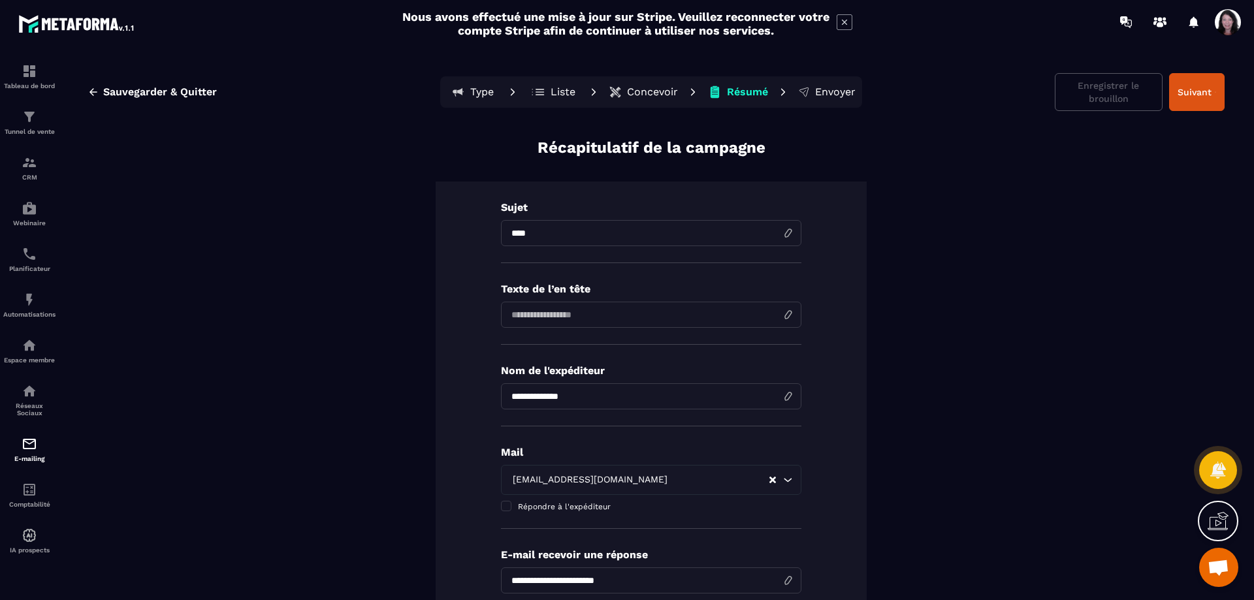
click at [678, 318] on input at bounding box center [651, 315] width 301 height 26
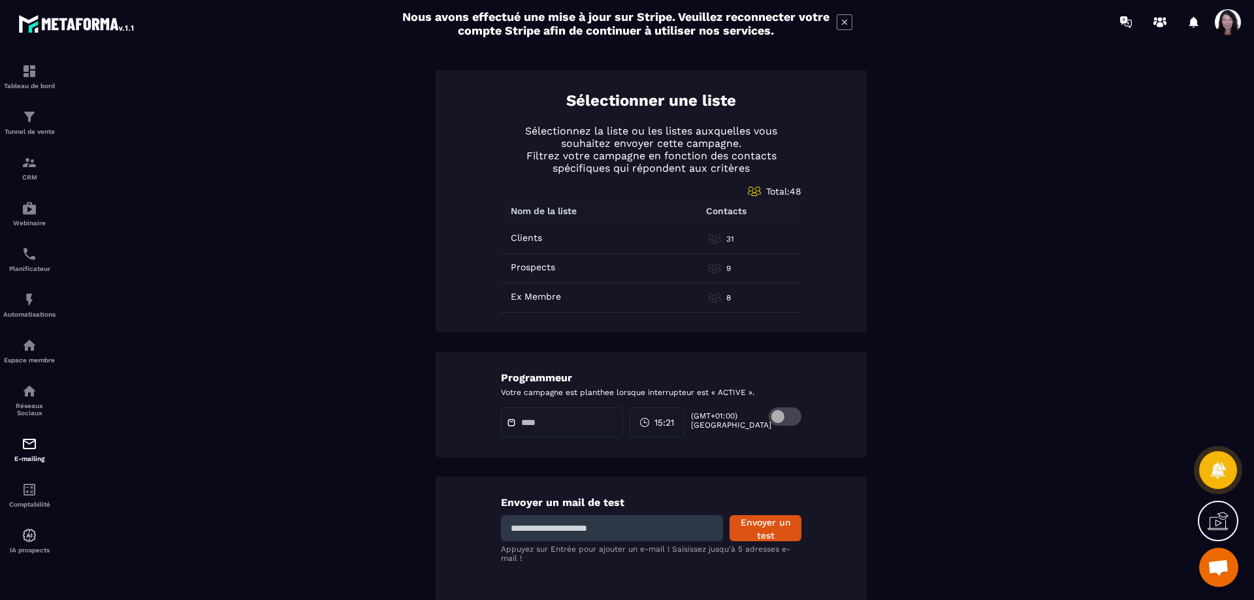
scroll to position [645, 0]
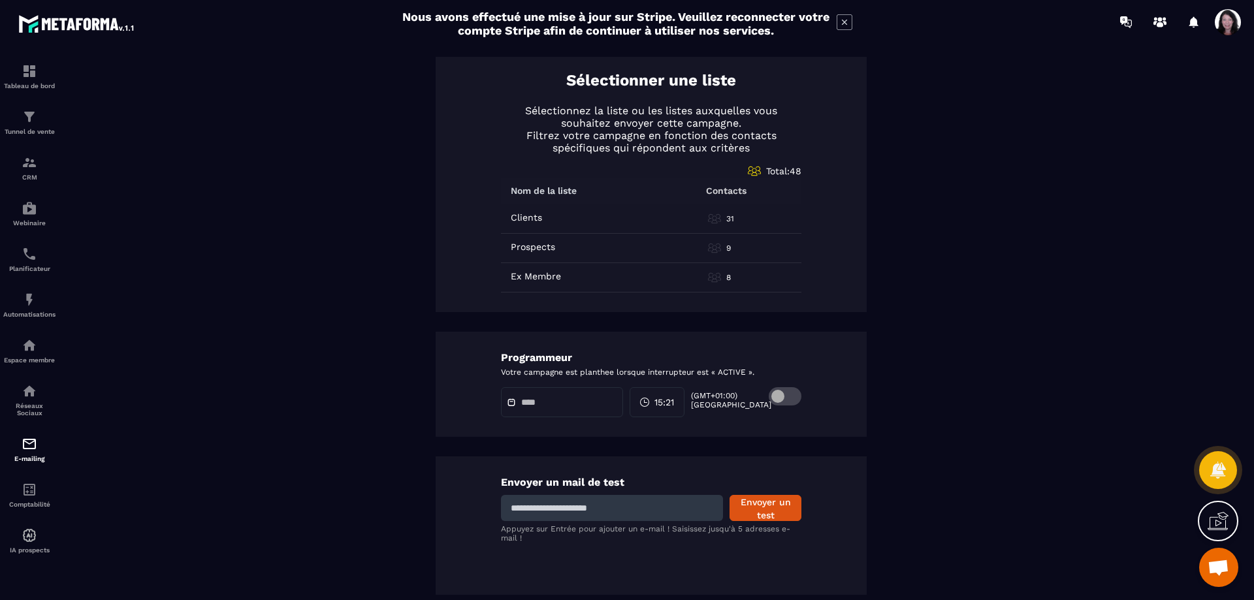
type input "**********"
click at [623, 512] on input at bounding box center [612, 508] width 222 height 26
type input "**********"
click at [755, 506] on button "Envoyer un test" at bounding box center [766, 508] width 72 height 26
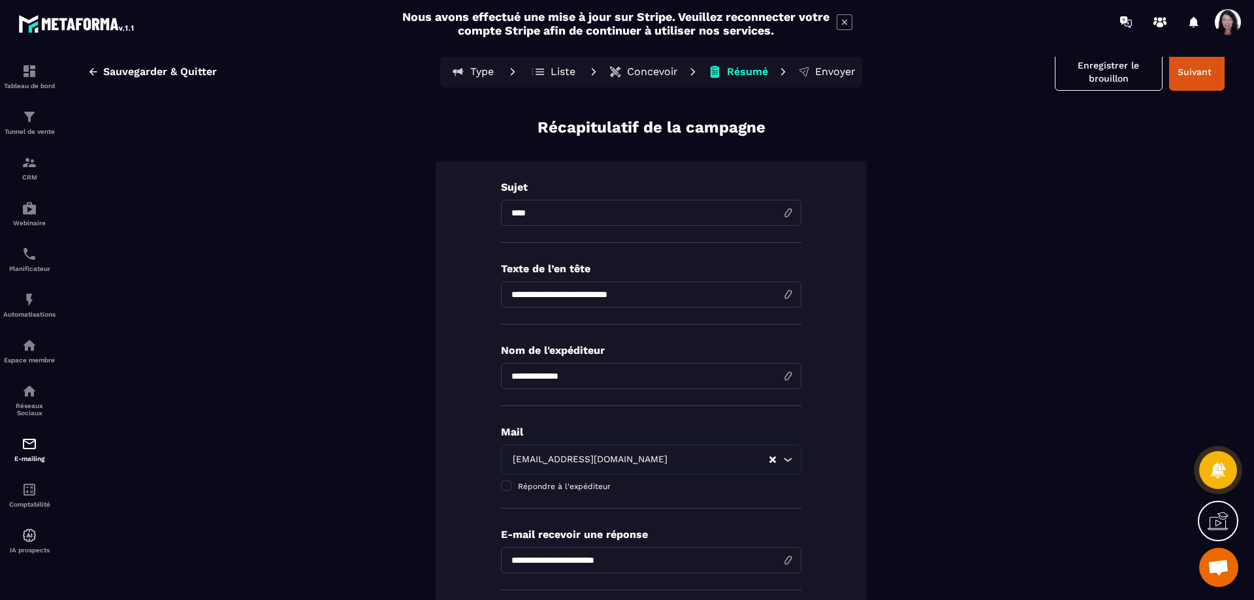
scroll to position [0, 0]
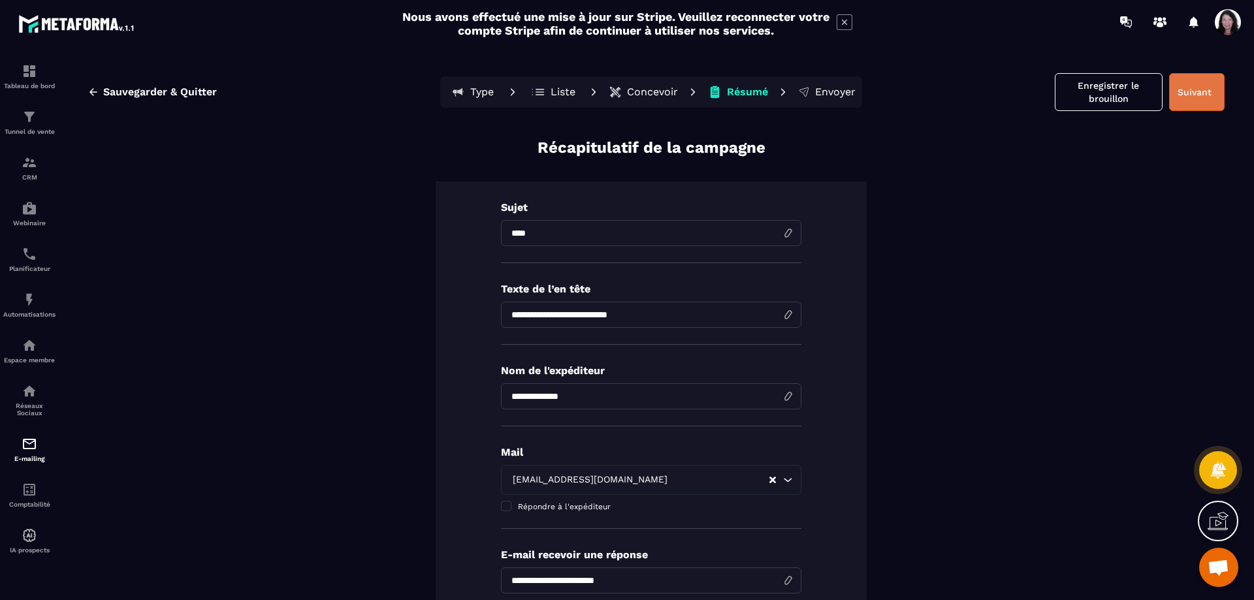
click at [1209, 86] on button "Suivant" at bounding box center [1197, 92] width 56 height 38
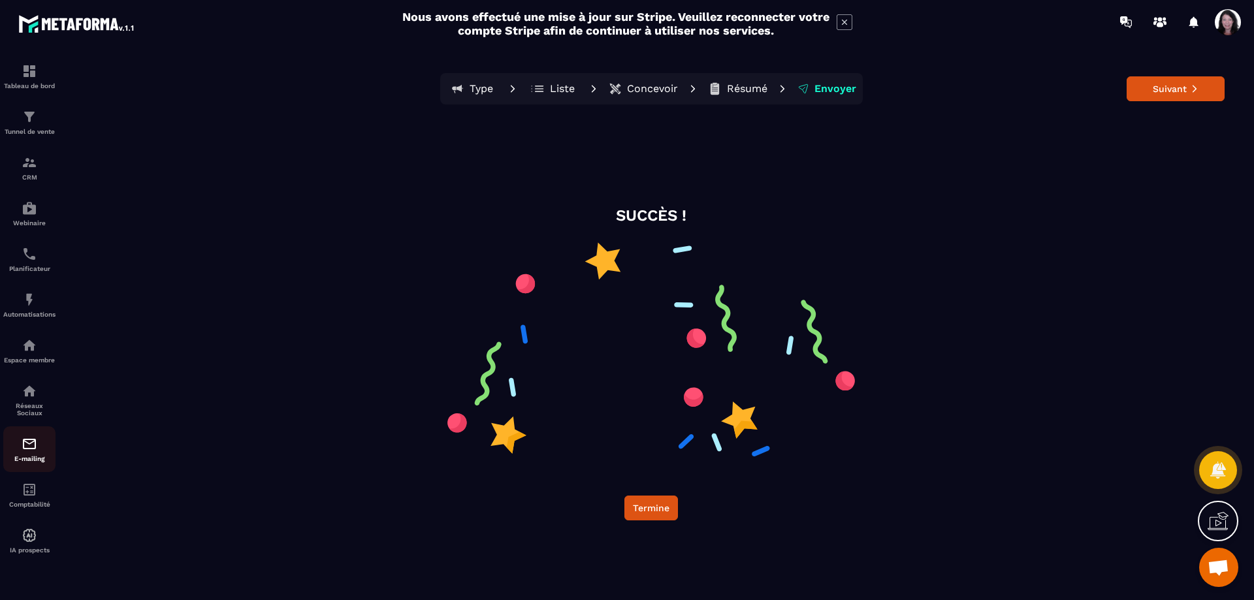
click at [24, 452] on img at bounding box center [30, 444] width 16 height 16
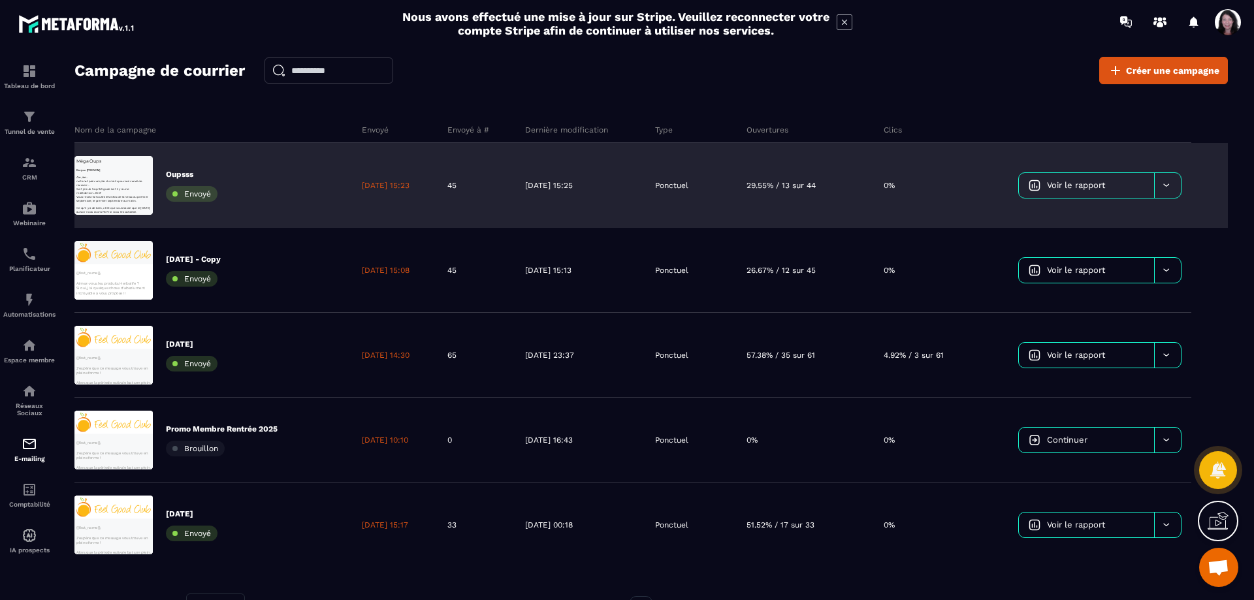
click at [1071, 186] on span "Voir le rapport" at bounding box center [1076, 185] width 58 height 10
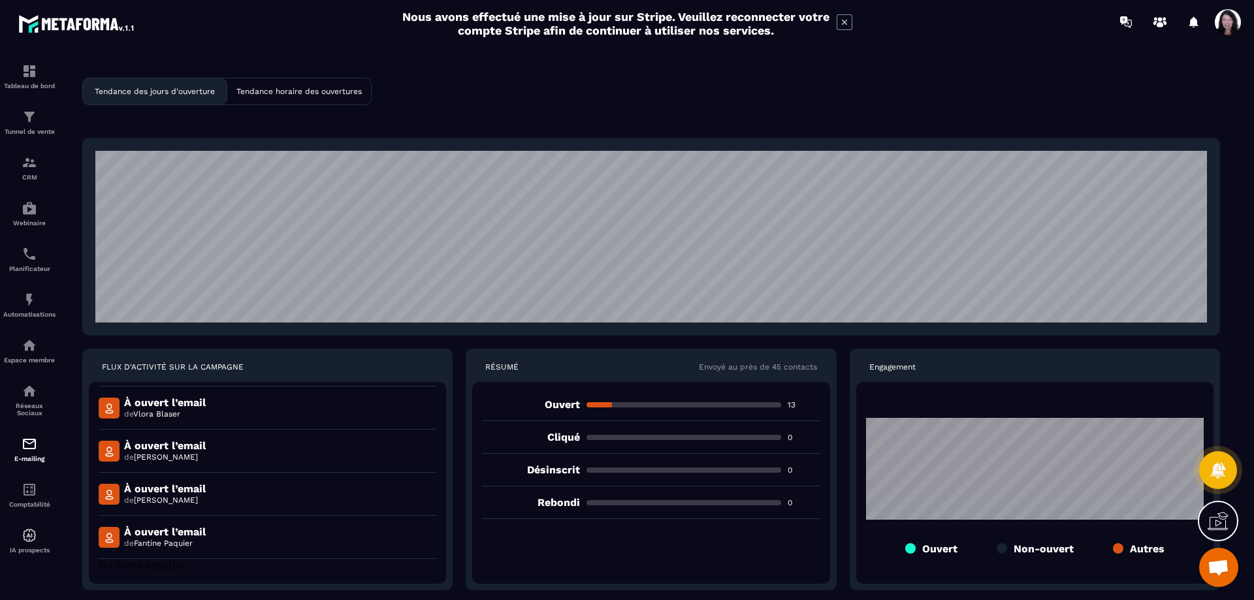
scroll to position [394, 0]
